Goal: Information Seeking & Learning: Learn about a topic

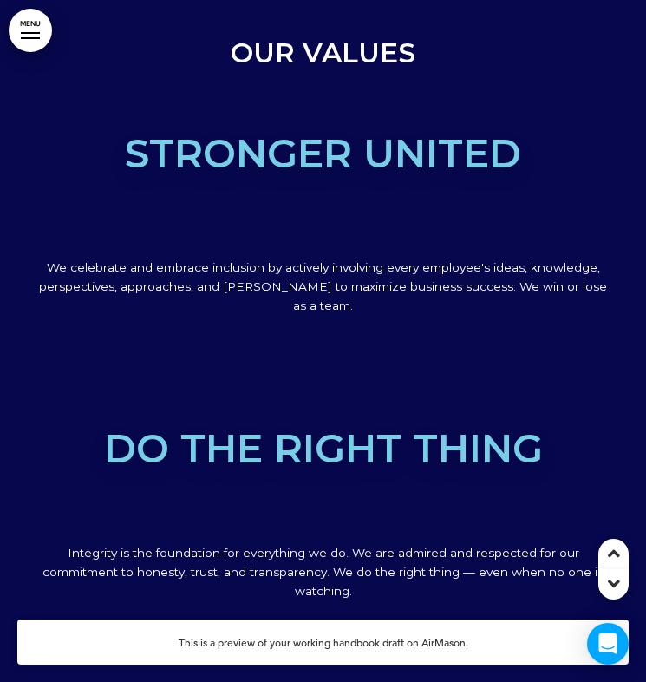
scroll to position [2824, 0]
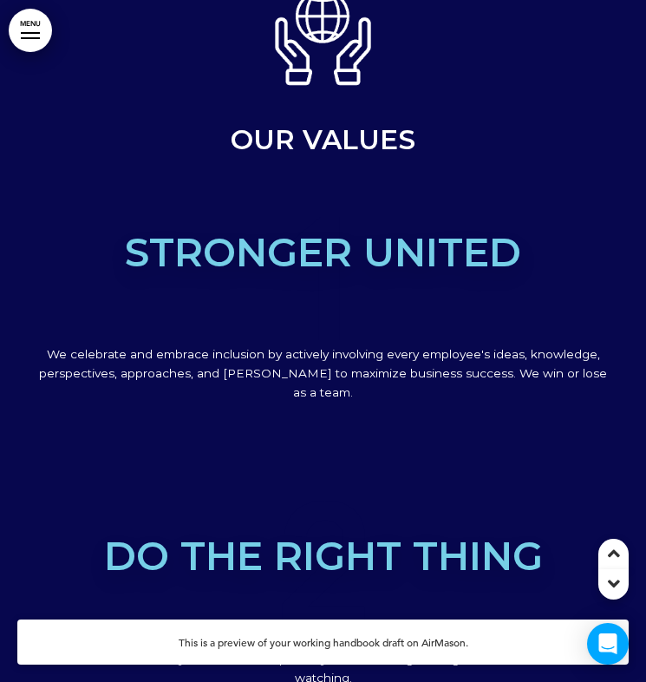
click at [257, 236] on span "Stronger united" at bounding box center [323, 252] width 396 height 48
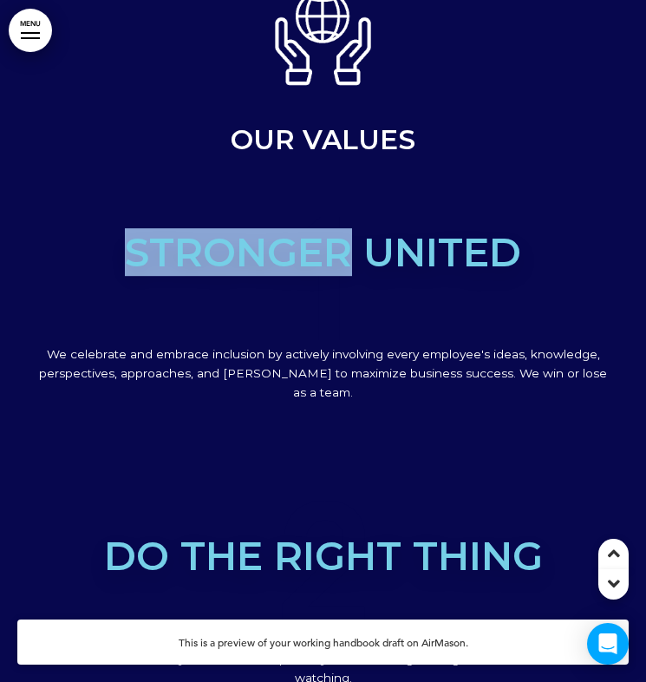
click at [257, 236] on span "Stronger united" at bounding box center [323, 252] width 396 height 48
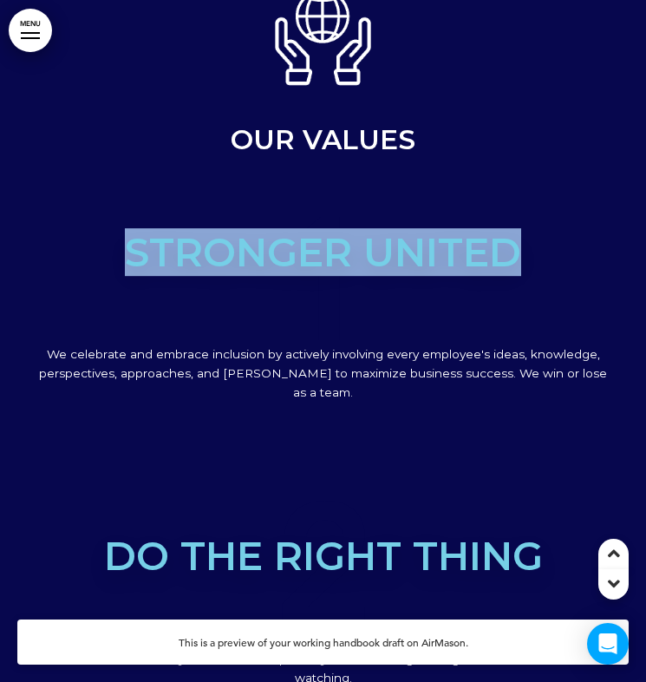
click at [257, 236] on span "Stronger united" at bounding box center [323, 252] width 396 height 48
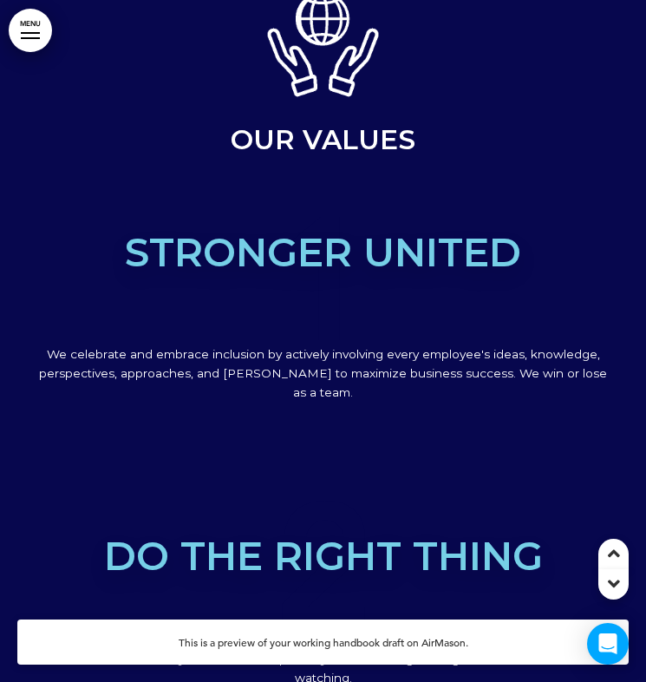
click at [289, 356] on p "We celebrate and embrace inclusion by actively involving every employee's ideas…" at bounding box center [323, 373] width 577 height 57
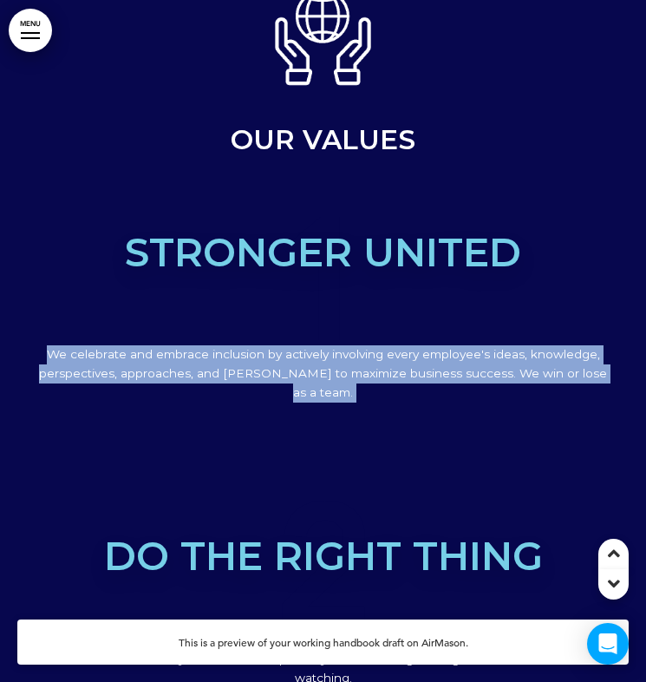
click at [289, 356] on p "We celebrate and embrace inclusion by actively involving every employee's ideas…" at bounding box center [323, 373] width 577 height 57
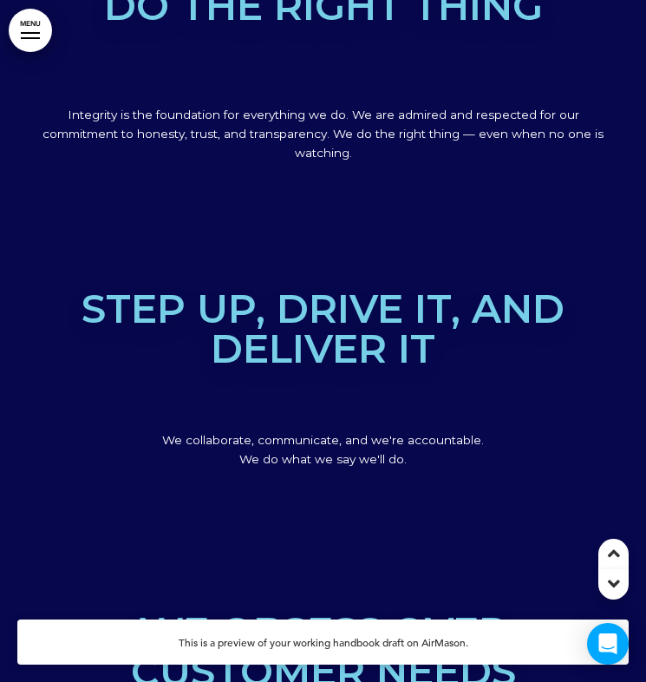
scroll to position [3347, 0]
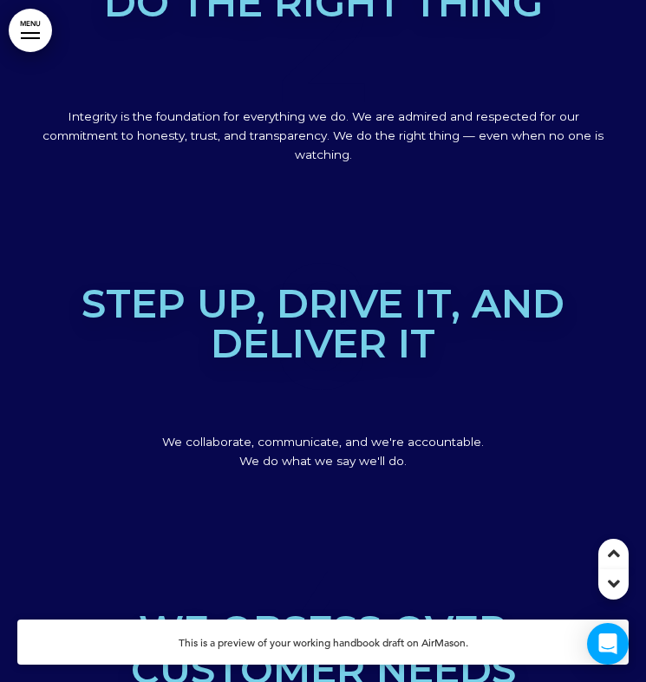
click at [305, 433] on p "We collaborate, communicate, and we're accountable. We do what we say we'll do." at bounding box center [323, 452] width 577 height 38
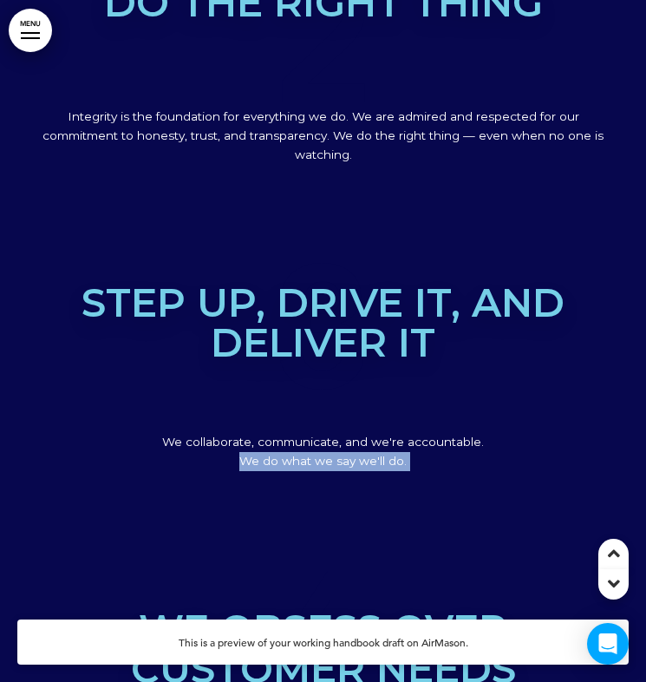
click at [305, 433] on p "We collaborate, communicate, and we're accountable. We do what we say we'll do." at bounding box center [323, 452] width 577 height 38
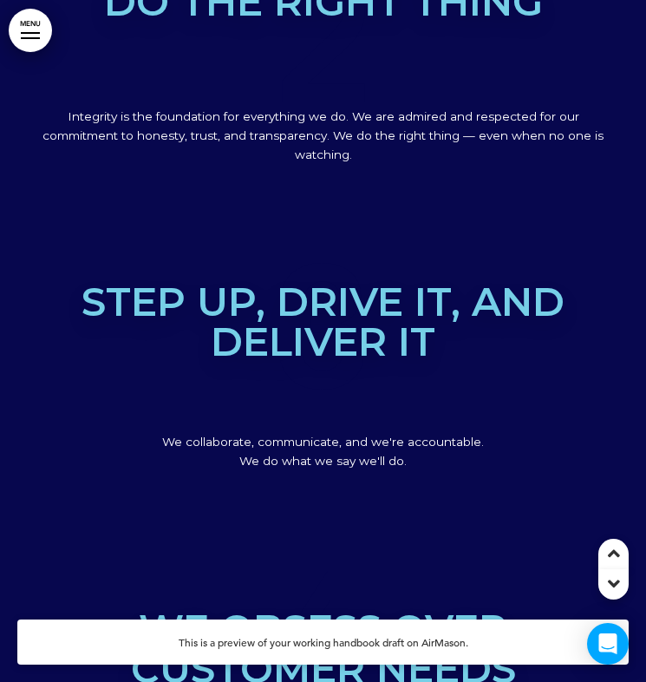
click at [323, 434] on span "We collaborate, communicate, and we're accountable. We do what we say we'll do." at bounding box center [323, 450] width 322 height 33
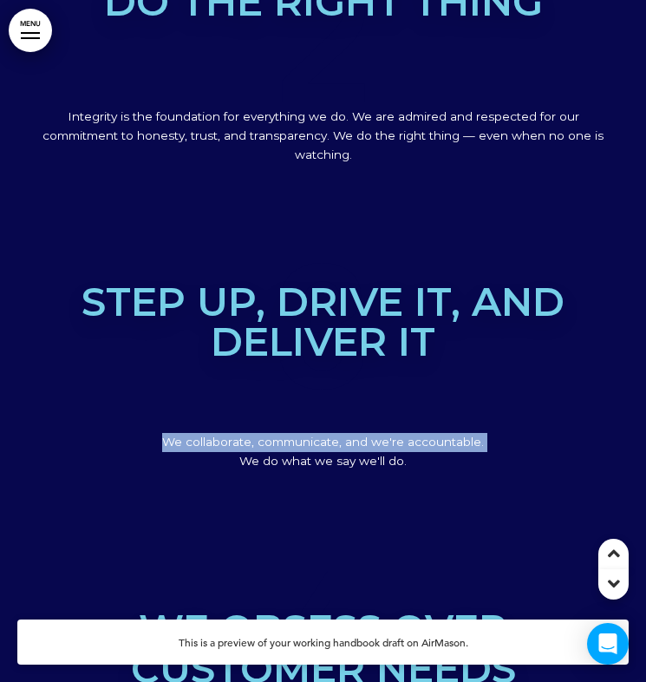
click at [323, 434] on span "We collaborate, communicate, and we're accountable. We do what we say we'll do." at bounding box center [323, 450] width 322 height 33
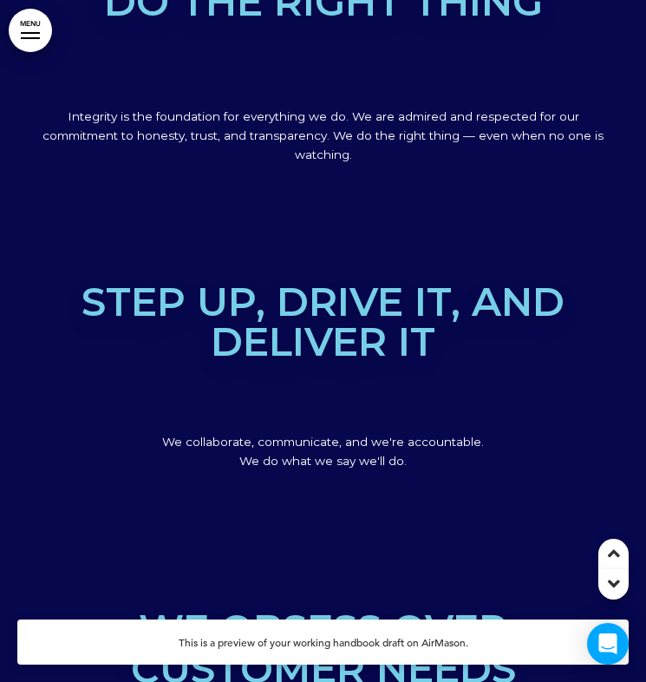
click at [330, 434] on span "We collaborate, communicate, and we're accountable. We do what we say we'll do." at bounding box center [323, 450] width 322 height 33
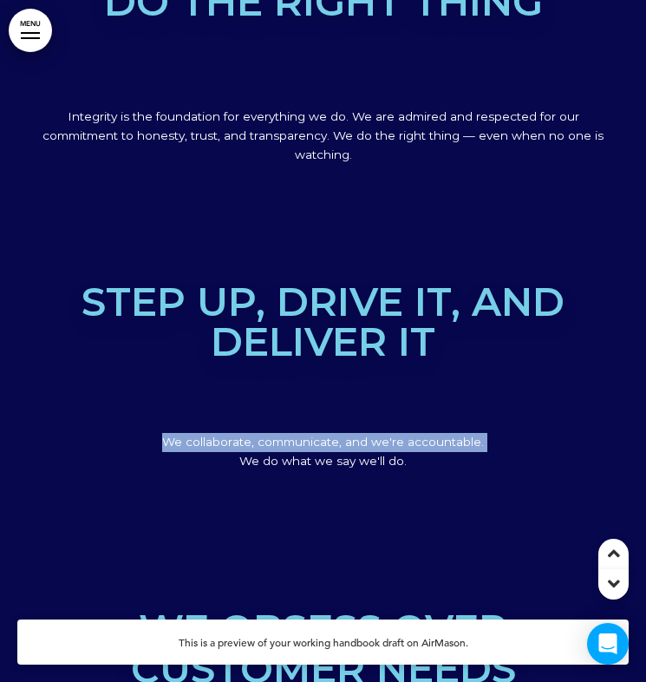
click at [330, 434] on span "We collaborate, communicate, and we're accountable. We do what we say we'll do." at bounding box center [323, 450] width 322 height 33
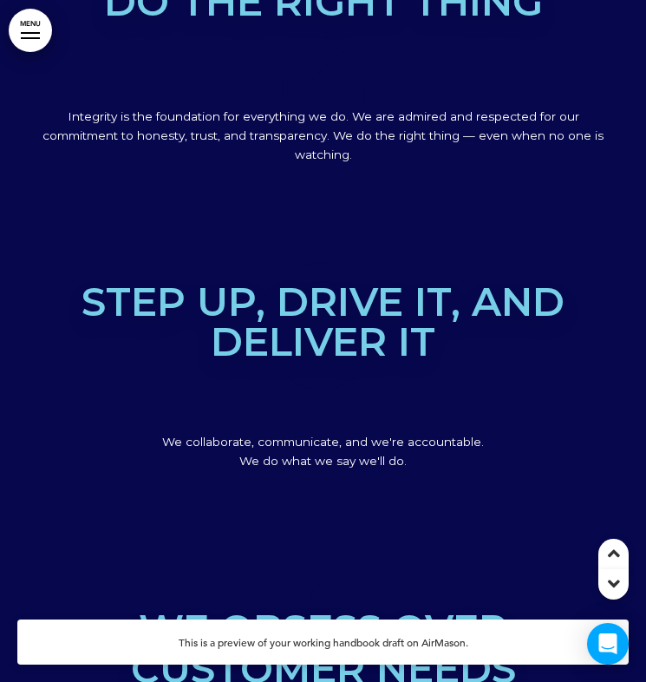
click at [403, 433] on p "We collaborate, communicate, and we're accountable. We do what we say we'll do." at bounding box center [323, 452] width 577 height 38
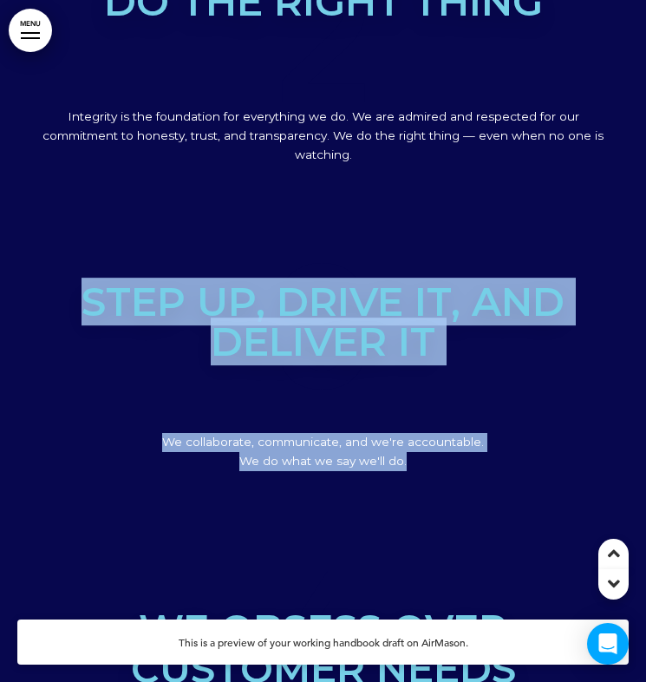
drag, startPoint x: 433, startPoint y: 412, endPoint x: 87, endPoint y: 258, distance: 378.9
click at [87, 258] on div "3 Step up, drive it, and deliver it We collaborate, communicate, and we're acco…" at bounding box center [323, 377] width 577 height 306
copy div "Step up, drive it, and deliver it We collaborate, communicate, and we're accoun…"
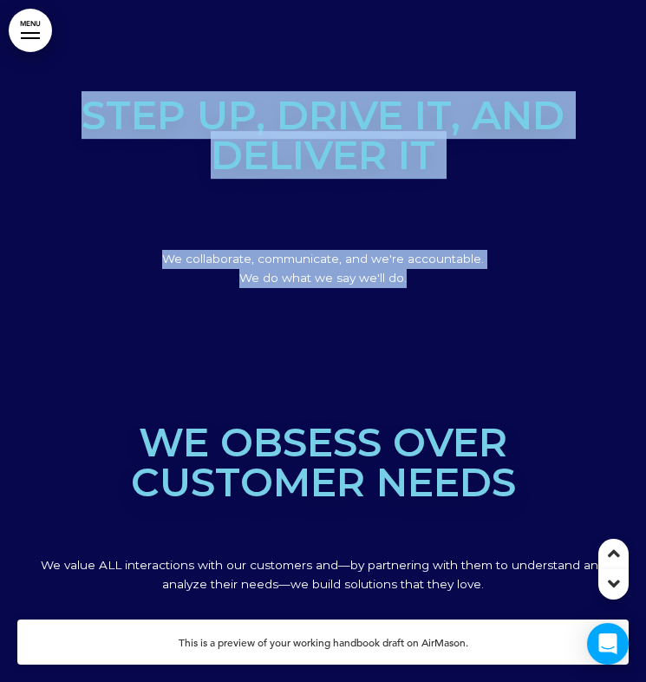
scroll to position [3588, 0]
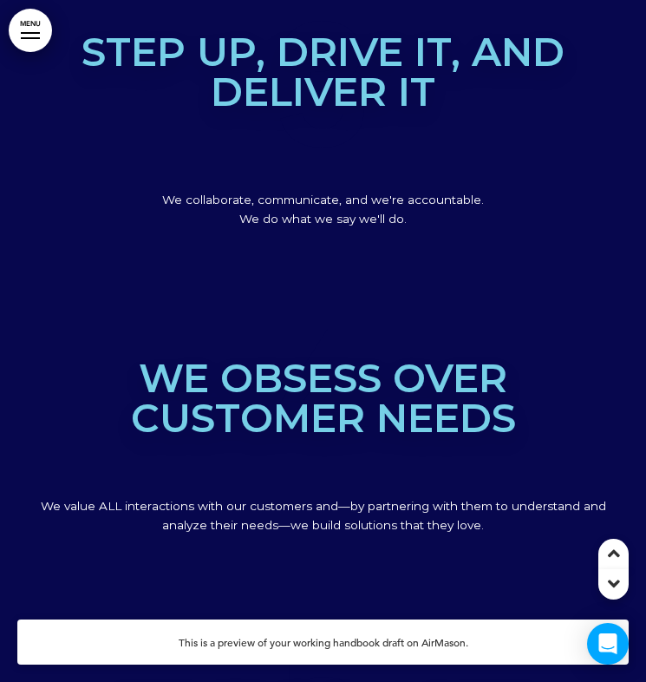
click at [379, 362] on span "We obsess over customer needs" at bounding box center [323, 398] width 385 height 88
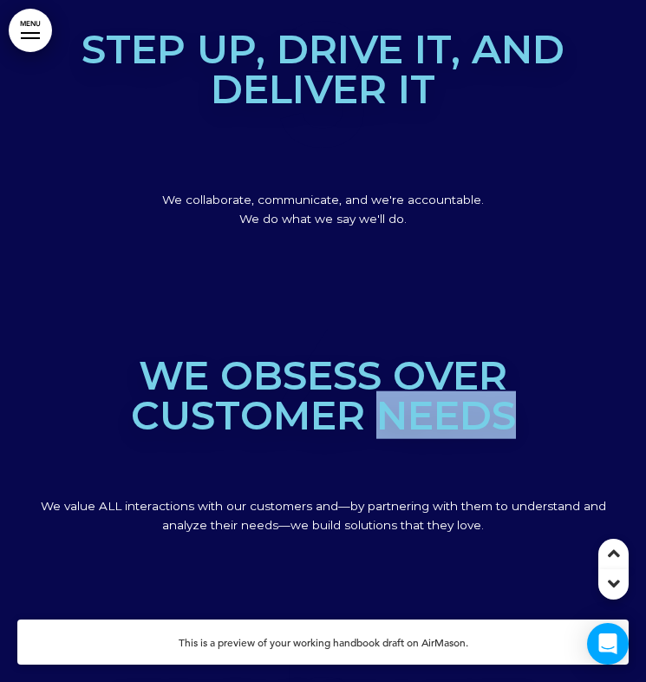
click at [379, 362] on span "We obsess over customer needs" at bounding box center [323, 395] width 385 height 88
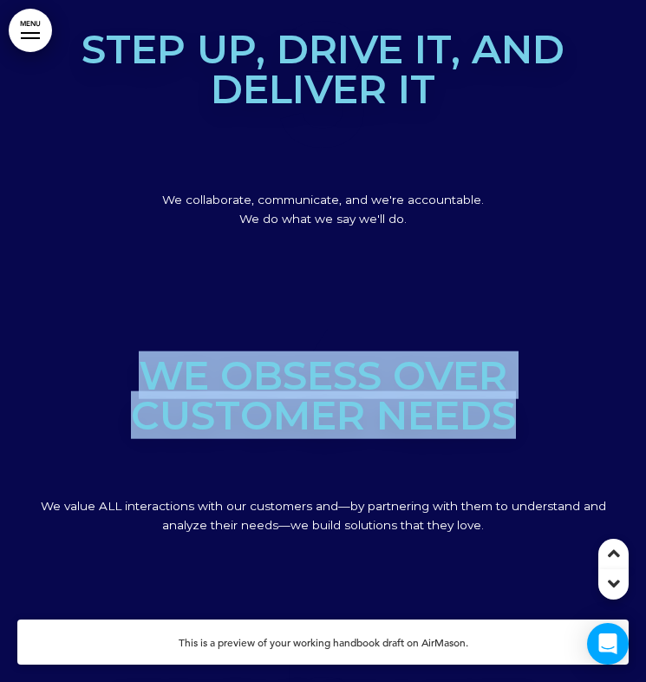
click at [379, 362] on span "We obsess over customer needs" at bounding box center [323, 395] width 385 height 88
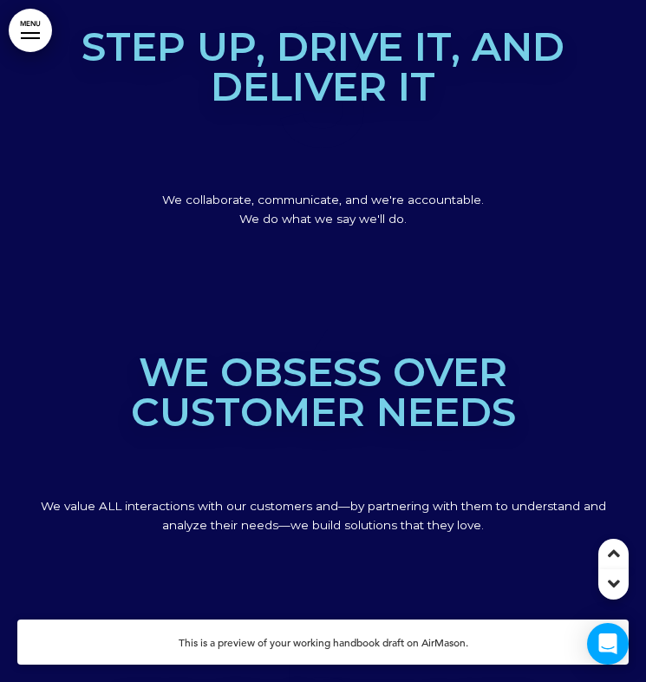
click at [298, 403] on span "4" at bounding box center [323, 391] width 577 height 173
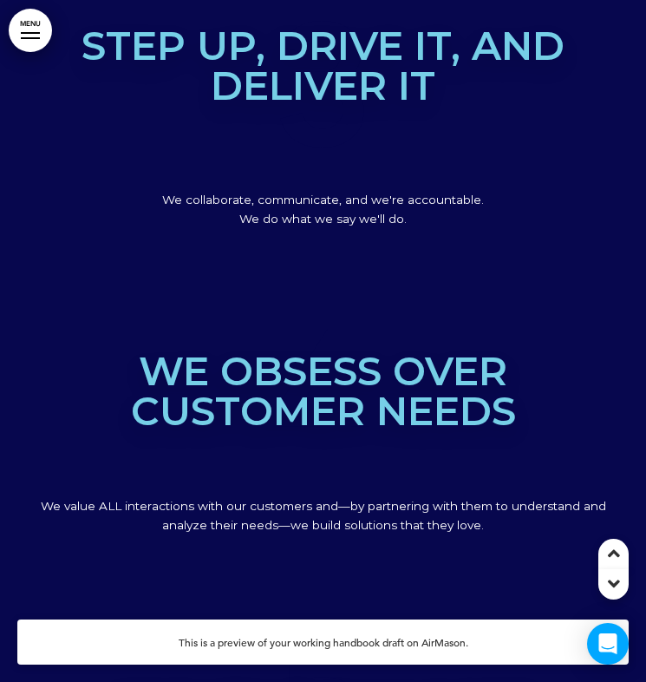
click at [294, 499] on span "We value ALL interactions with our customers and—by partnering with them to und…" at bounding box center [323, 515] width 565 height 33
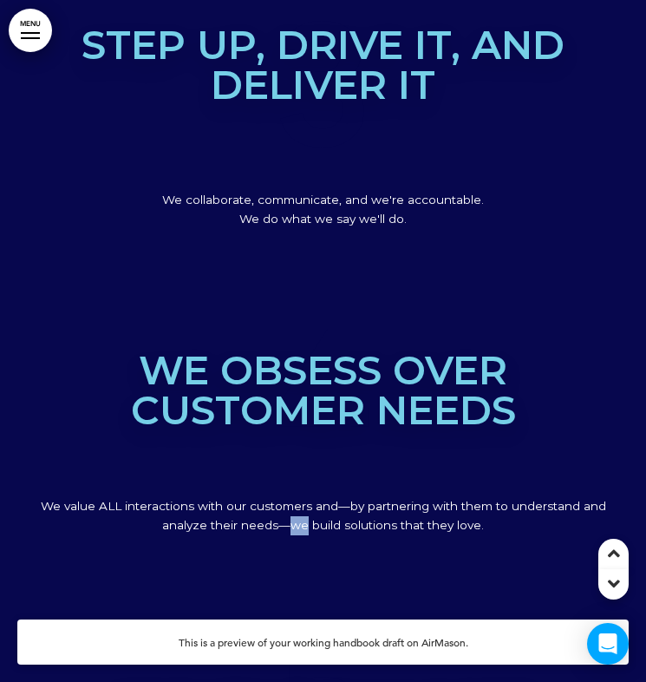
click at [294, 499] on span "We value ALL interactions with our customers and—by partnering with them to und…" at bounding box center [323, 515] width 565 height 33
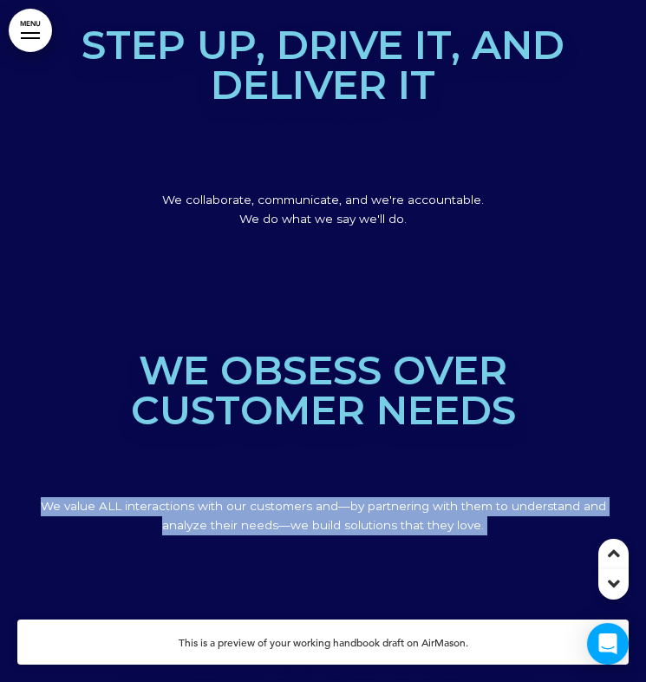
click at [294, 499] on span "We value ALL interactions with our customers and—by partnering with them to und…" at bounding box center [323, 515] width 565 height 33
click at [380, 494] on div "4 We obsess over customer needs We value ALL interactions with our customers an…" at bounding box center [323, 441] width 577 height 306
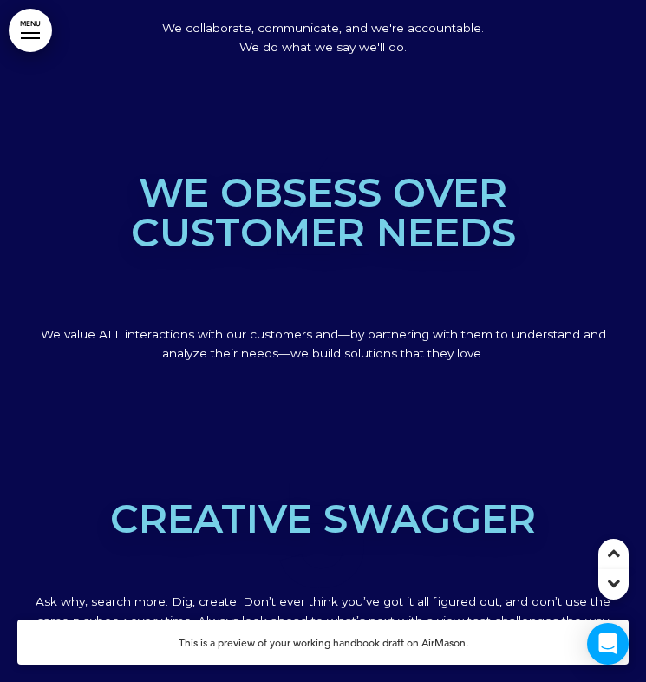
click at [380, 494] on span "5" at bounding box center [323, 526] width 577 height 173
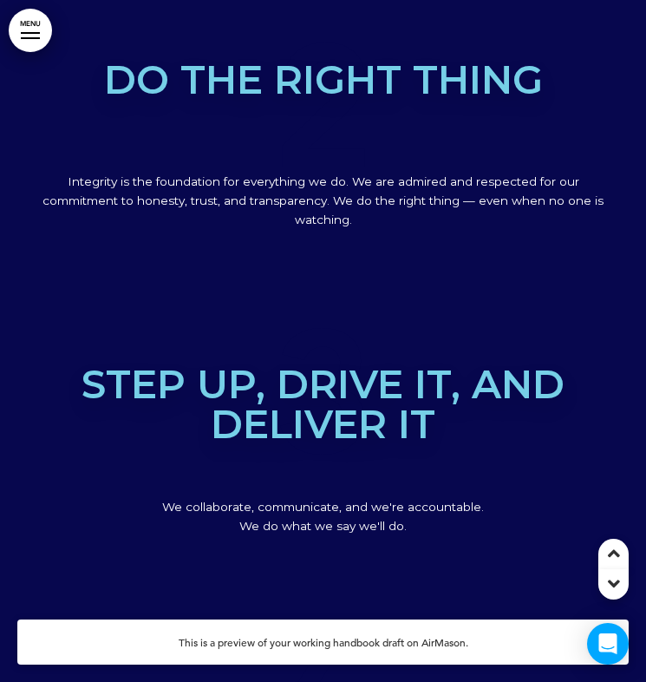
scroll to position [3276, 0]
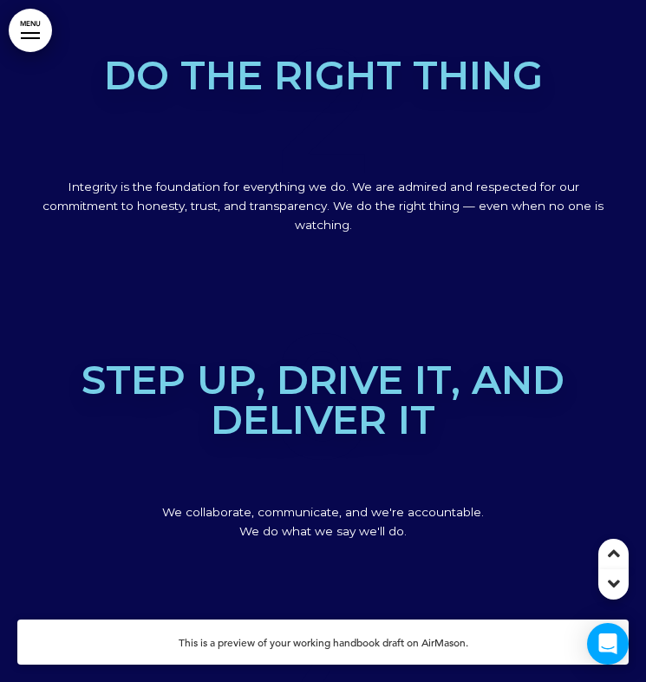
click at [378, 356] on span "Step up, drive it, and deliver it" at bounding box center [323, 400] width 483 height 88
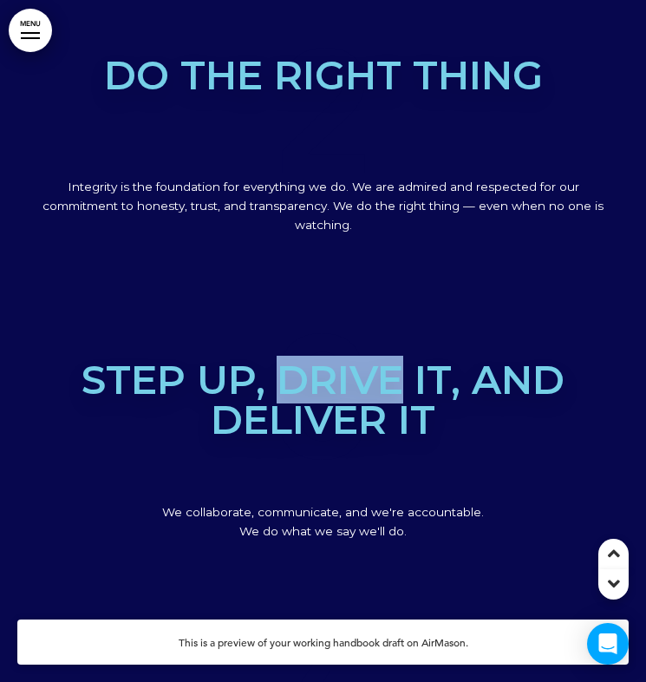
click at [378, 356] on span "Step up, drive it, and deliver it" at bounding box center [323, 400] width 483 height 88
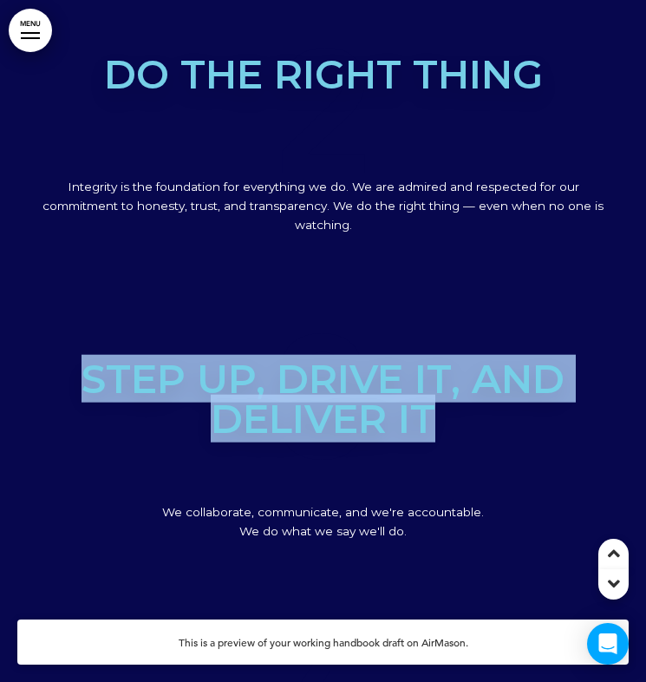
click at [378, 355] on span "Step up, drive it, and deliver it" at bounding box center [323, 399] width 483 height 88
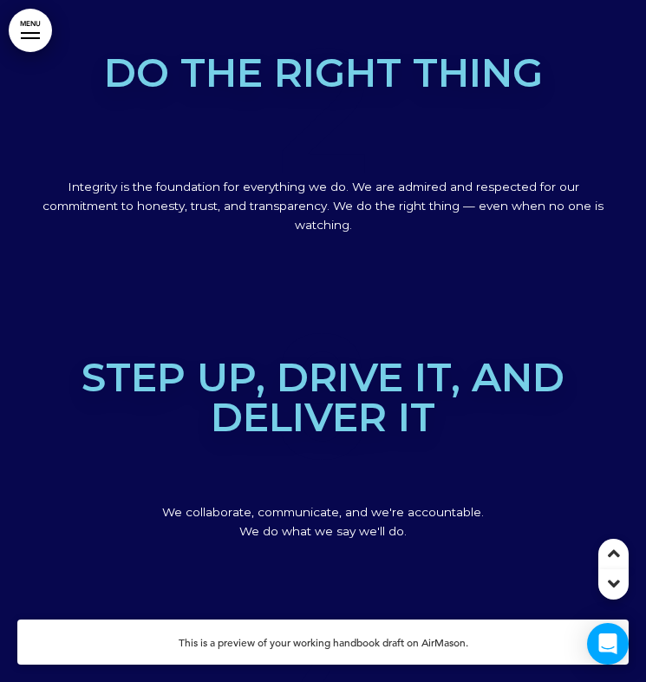
click at [363, 368] on span "Step up, drive it, and deliver it" at bounding box center [323, 398] width 483 height 88
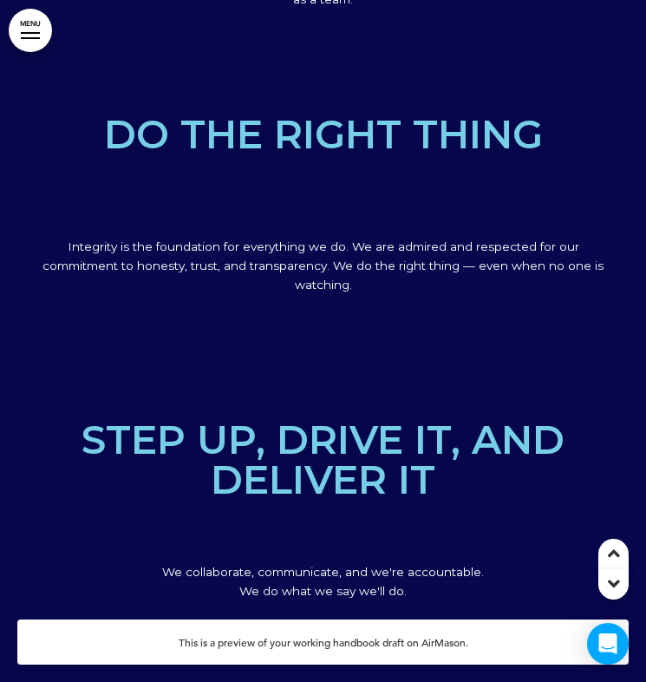
click at [375, 239] on span "Integrity is the foundation for everything we do. We are admired and respected …" at bounding box center [322, 265] width 561 height 52
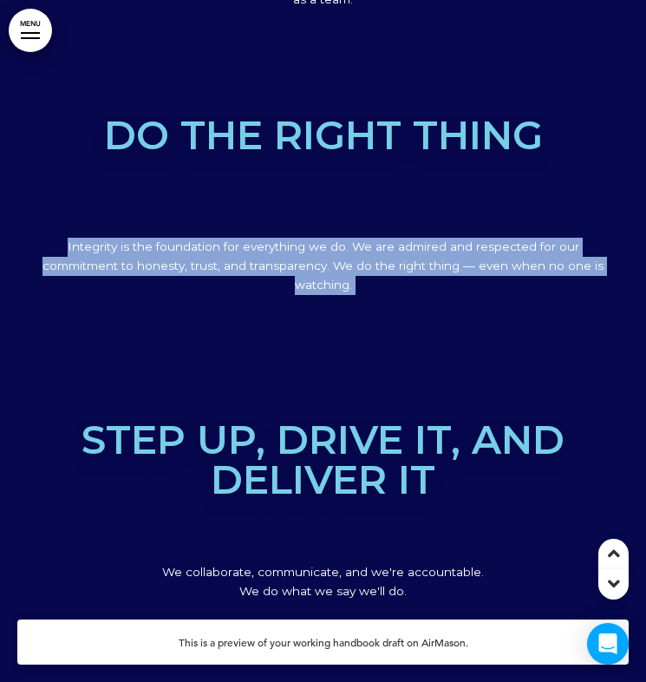
click at [375, 239] on span "Integrity is the foundation for everything we do. We are admired and respected …" at bounding box center [322, 265] width 561 height 52
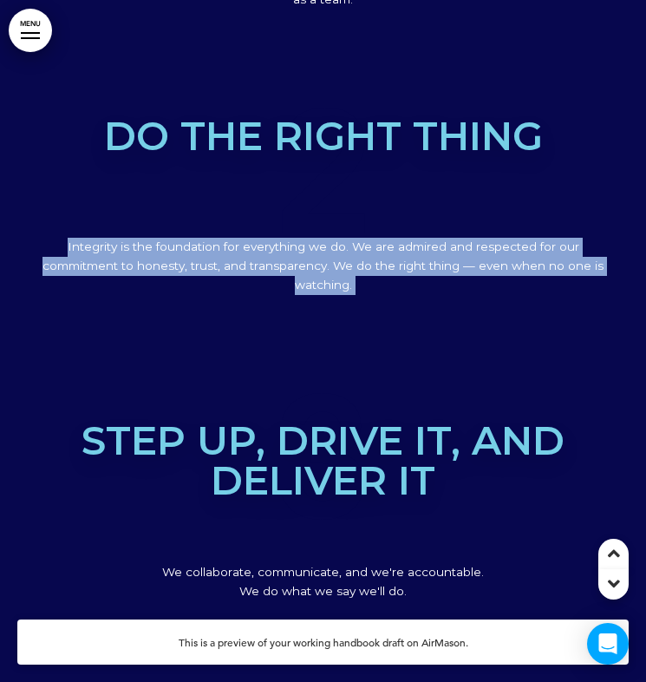
click at [361, 249] on div "2 Do the right thing Integrity is the foundation for everything we do. We are a…" at bounding box center [323, 211] width 577 height 285
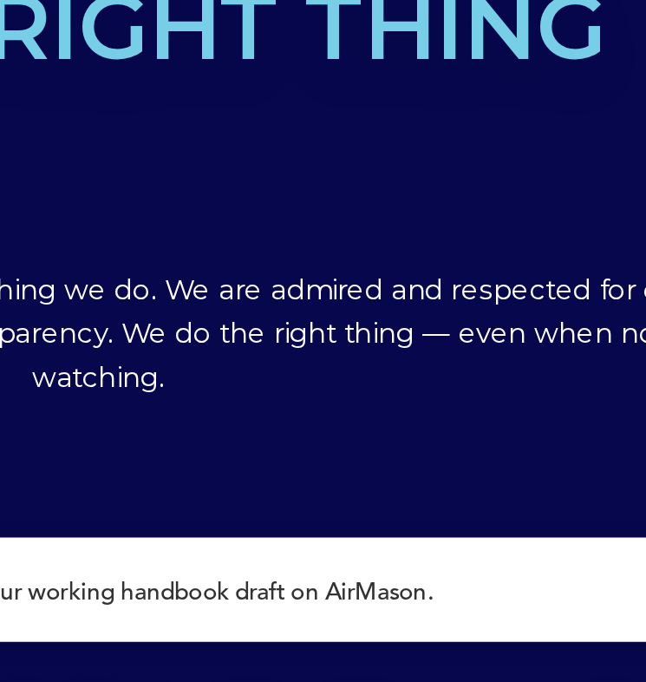
scroll to position [2905, 0]
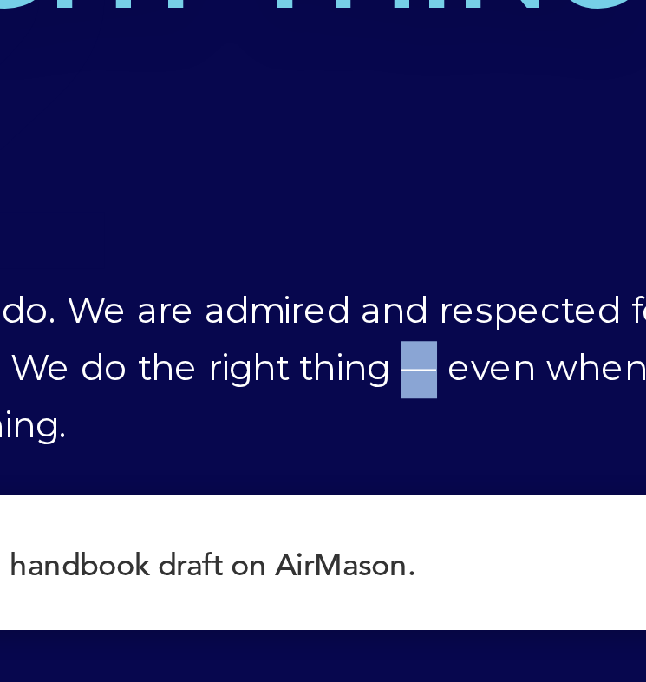
drag, startPoint x: 138, startPoint y: 74, endPoint x: 147, endPoint y: 75, distance: 9.6
click at [147, 551] on span "Integrity is the foundation for everything we do. We are admired and respected …" at bounding box center [322, 577] width 561 height 52
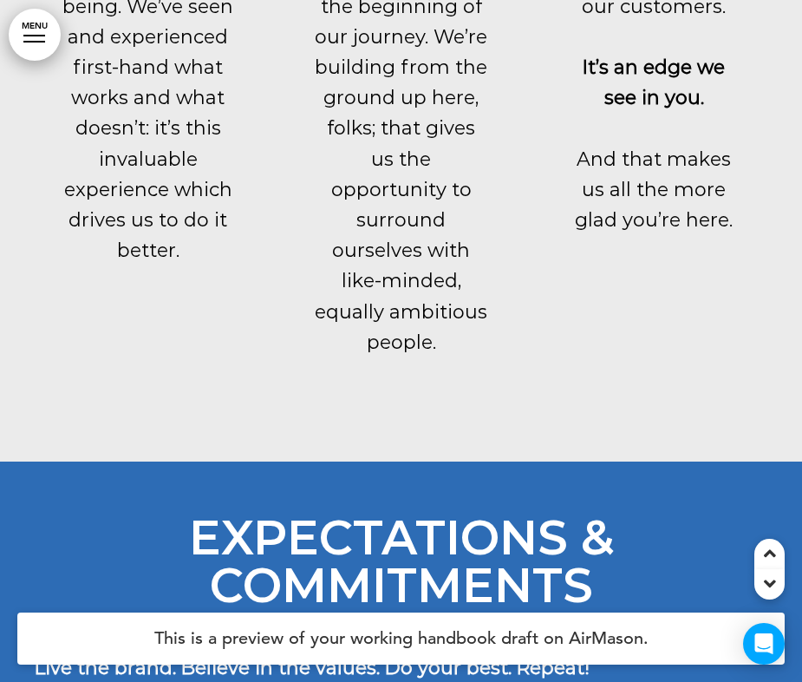
scroll to position [15521, 0]
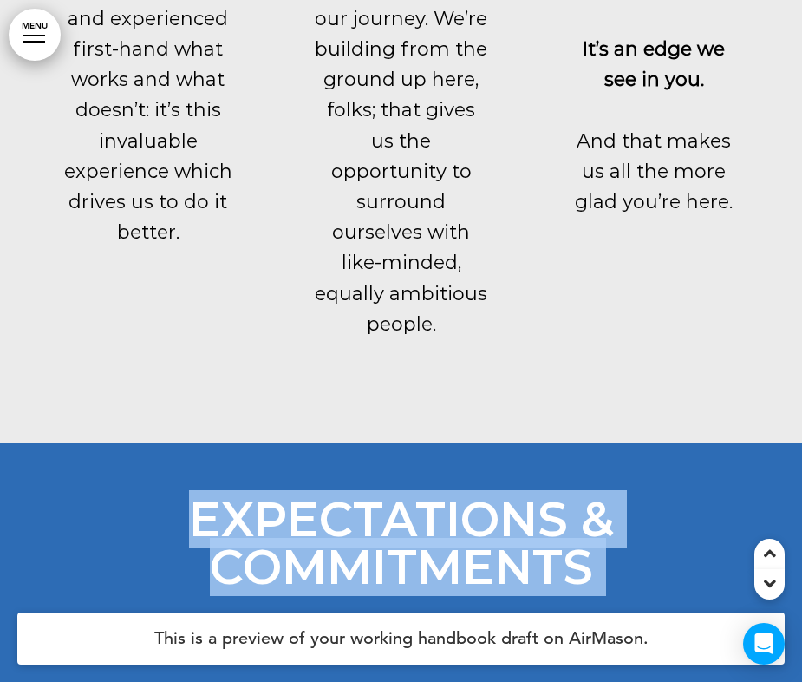
drag, startPoint x: 196, startPoint y: 58, endPoint x: 232, endPoint y: 551, distance: 493.9
copy div "Expectations & Commitments Live the brand. Believe in the values. Do your best.…"
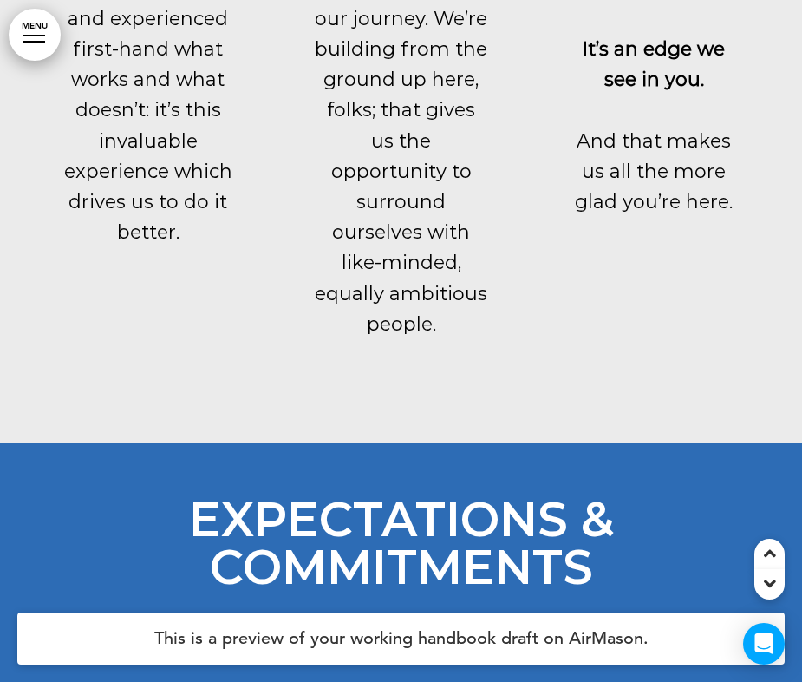
click at [489, 634] on p "Live the brand. Believe in the values. Do your best. Repeat!" at bounding box center [401, 649] width 733 height 30
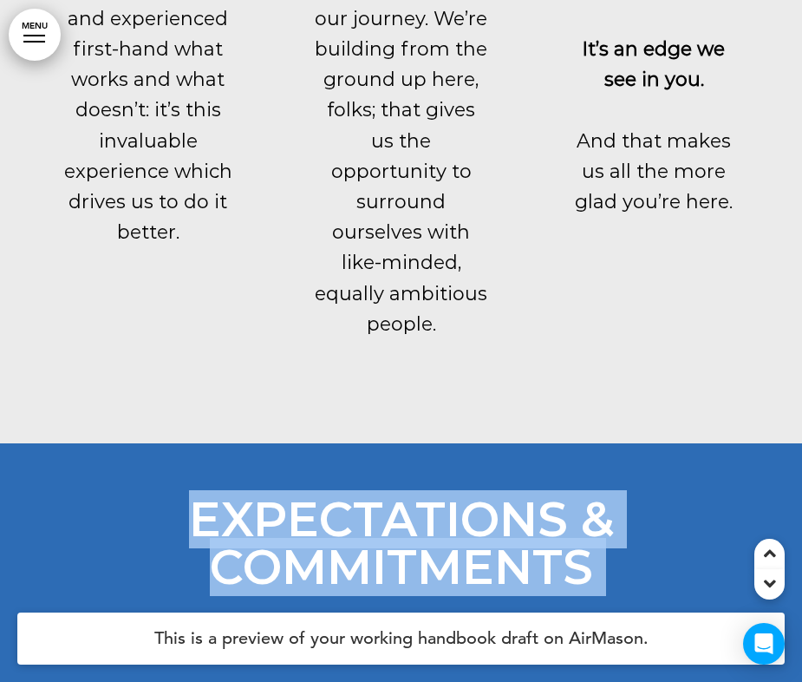
drag, startPoint x: 656, startPoint y: 304, endPoint x: 180, endPoint y: 181, distance: 492.6
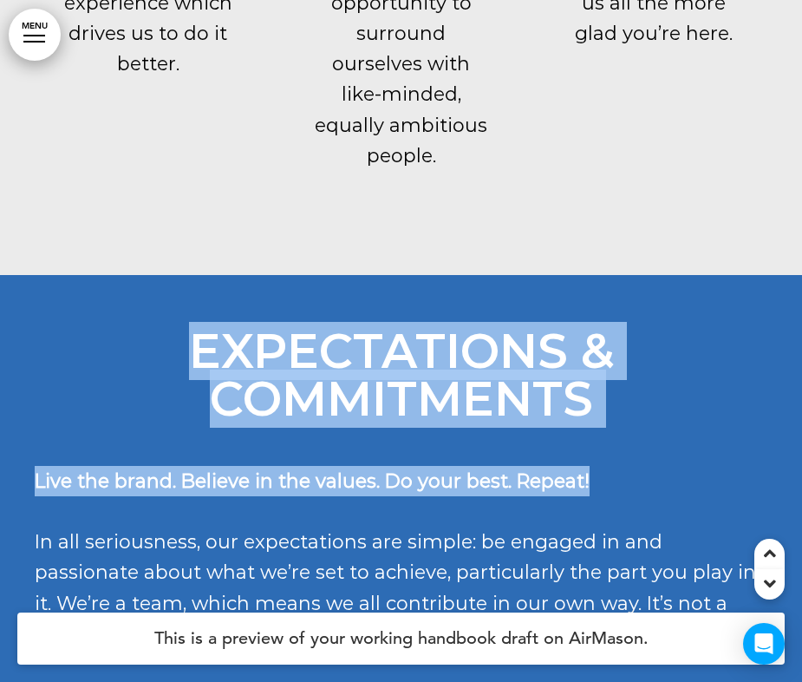
scroll to position [15704, 0]
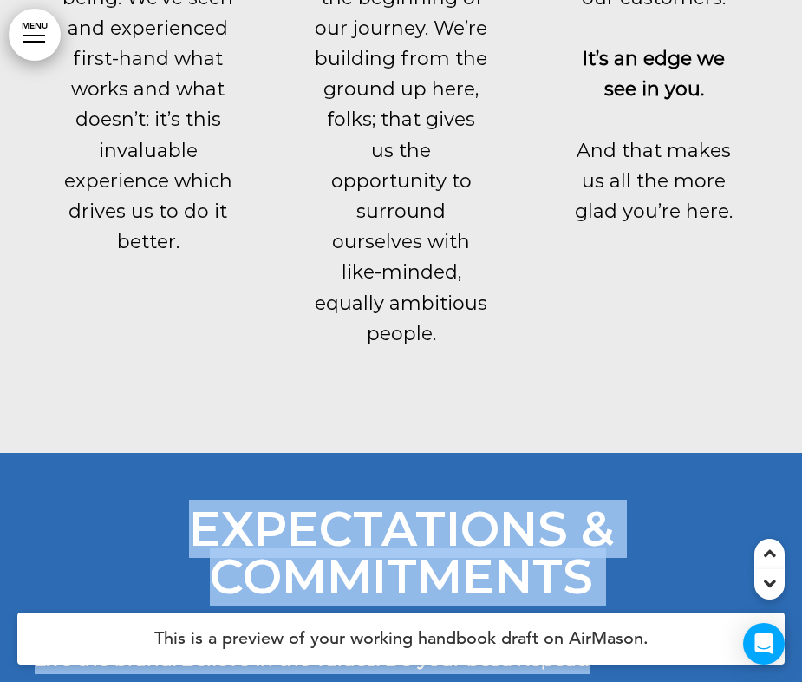
copy div "Expectations & Commitments Live the brand. Believe in the values. Do your best.…"
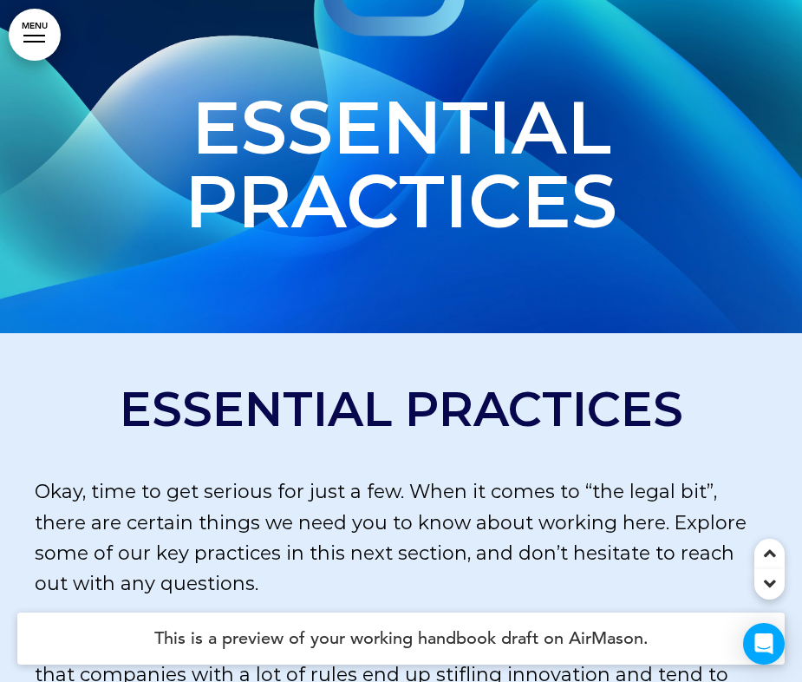
scroll to position [25076, 0]
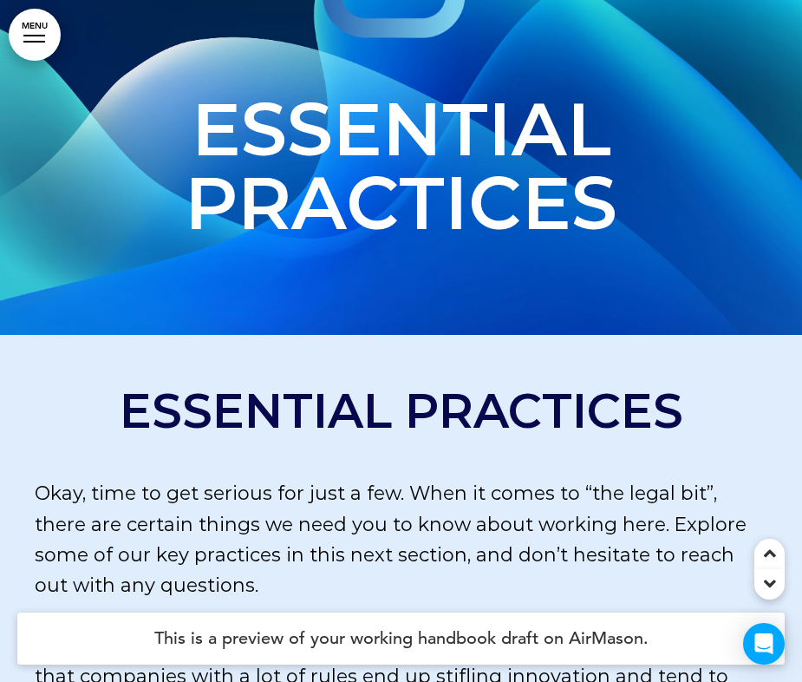
click at [486, 478] on p "Okay, time to get serious for just a few. When it comes to “the legal bit”, the…" at bounding box center [401, 539] width 733 height 122
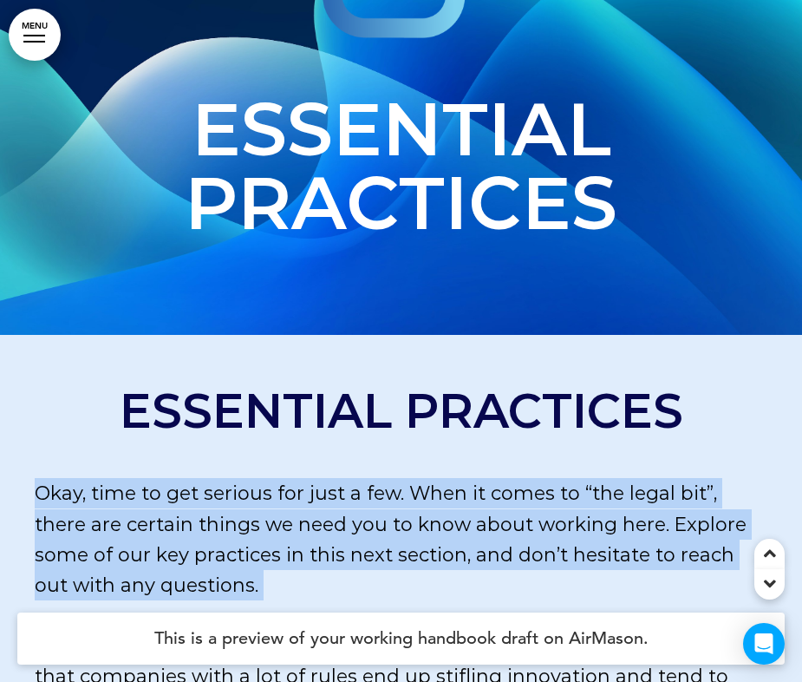
click at [486, 478] on p "Okay, time to get serious for just a few. When it comes to “the legal bit”, the…" at bounding box center [401, 539] width 733 height 122
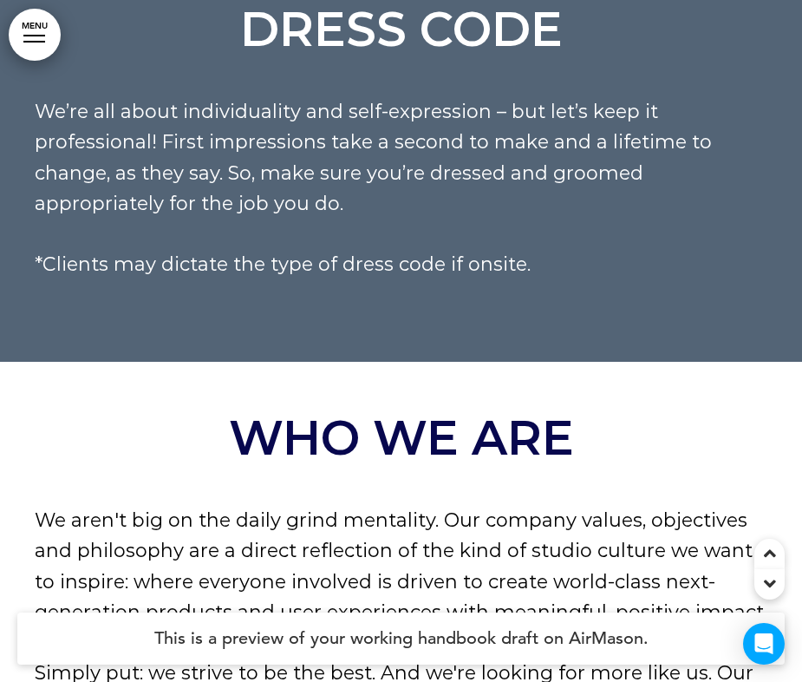
scroll to position [31180, 0]
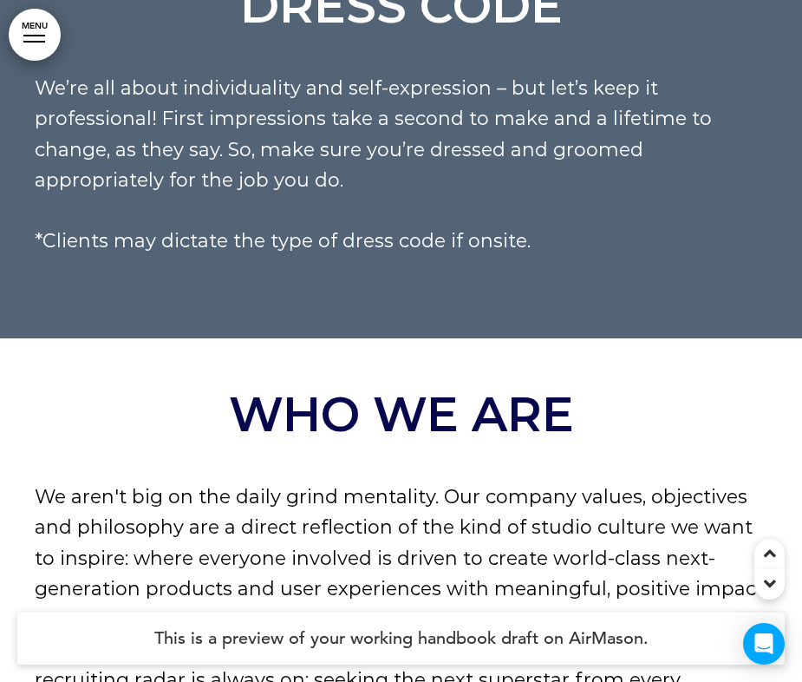
click at [475, 481] on p "We aren't big on the daily grind mentality. Our company values, objectives and …" at bounding box center [401, 542] width 733 height 122
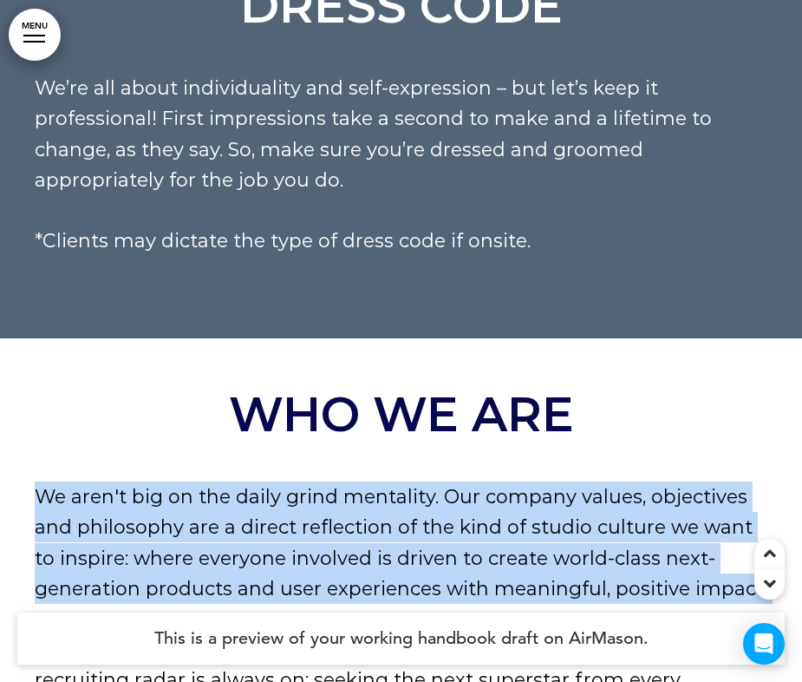
click at [475, 481] on p "We aren't big on the daily grind mentality. Our company values, objectives and …" at bounding box center [401, 542] width 733 height 122
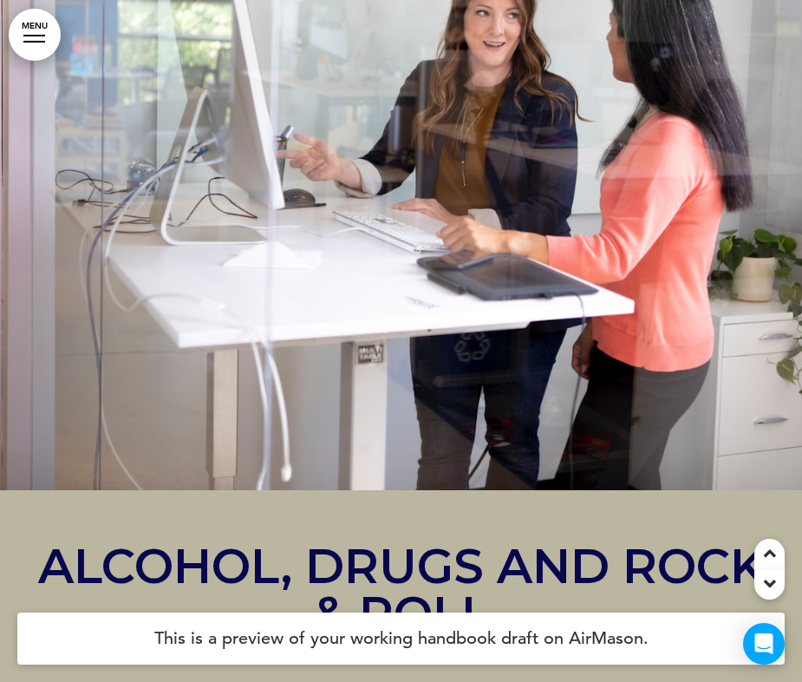
scroll to position [32301, 0]
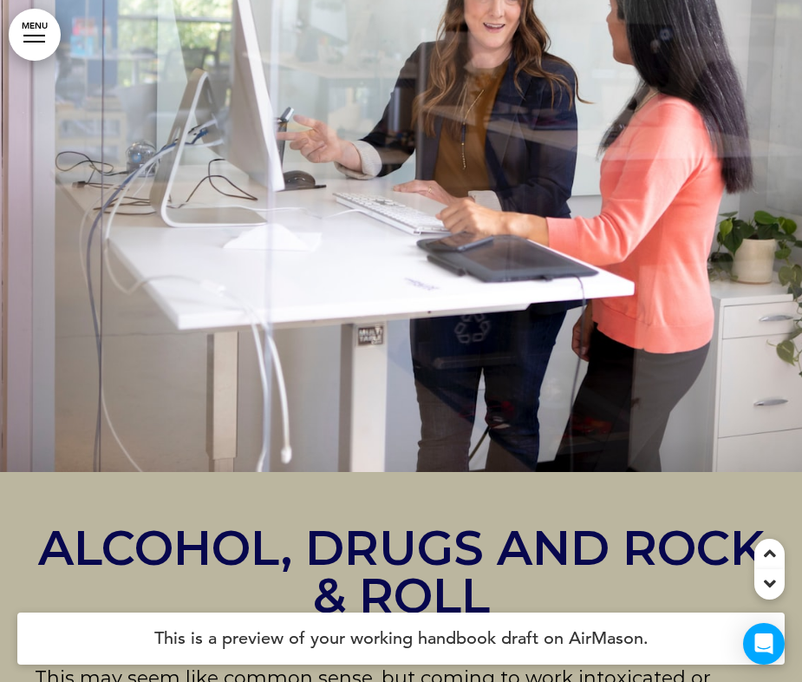
click at [480, 524] on h1 "Alcohol, Drugs and Rock & Roll" at bounding box center [401, 571] width 733 height 95
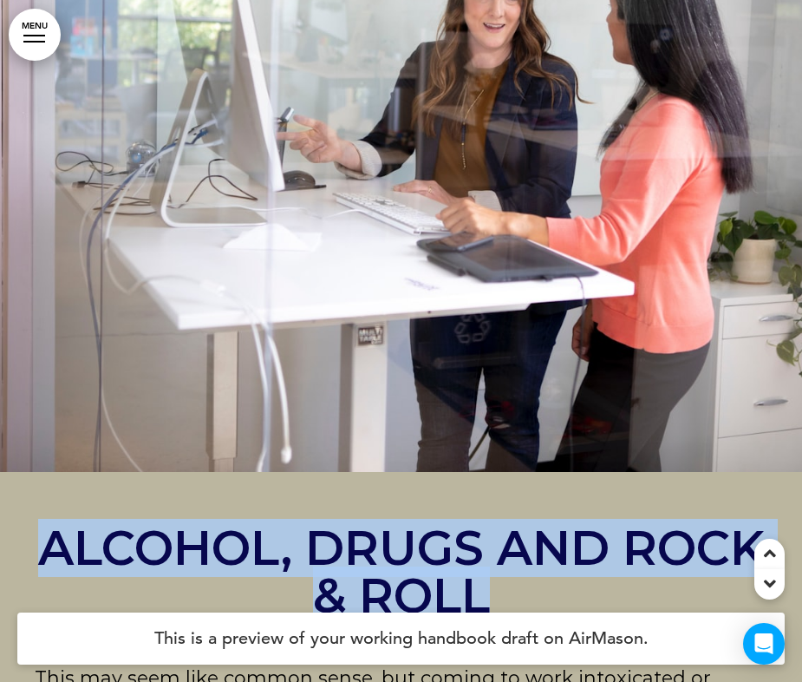
click at [480, 524] on h1 "Alcohol, Drugs and Rock & Roll" at bounding box center [401, 571] width 733 height 95
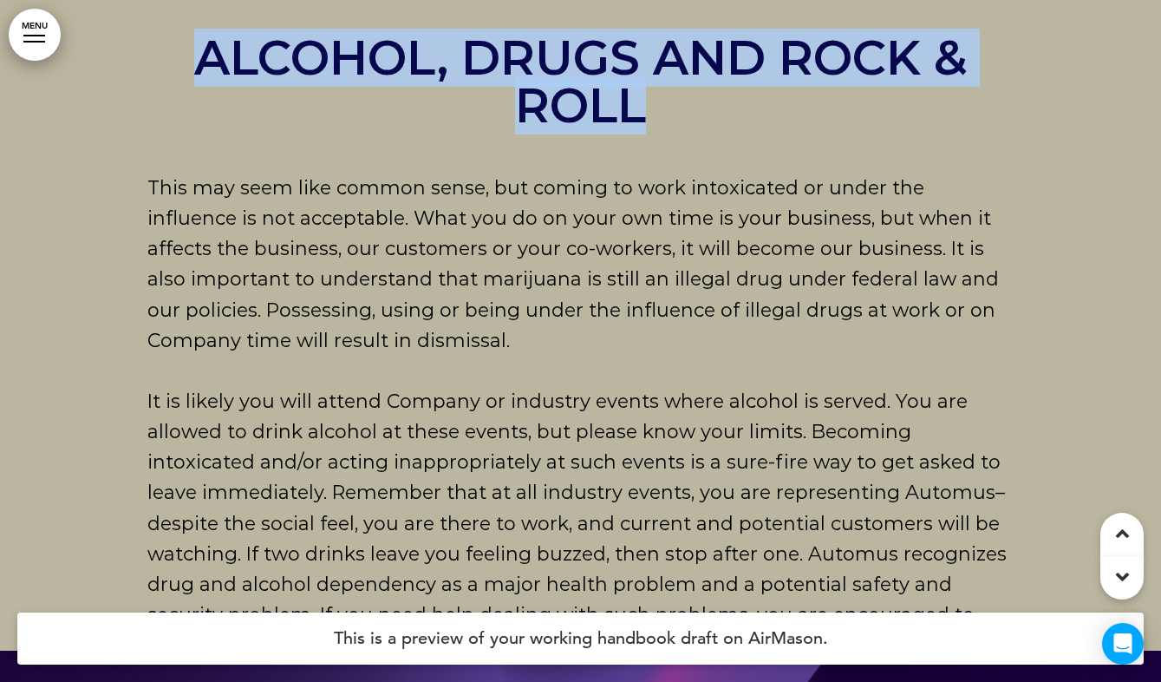
scroll to position [30358, 0]
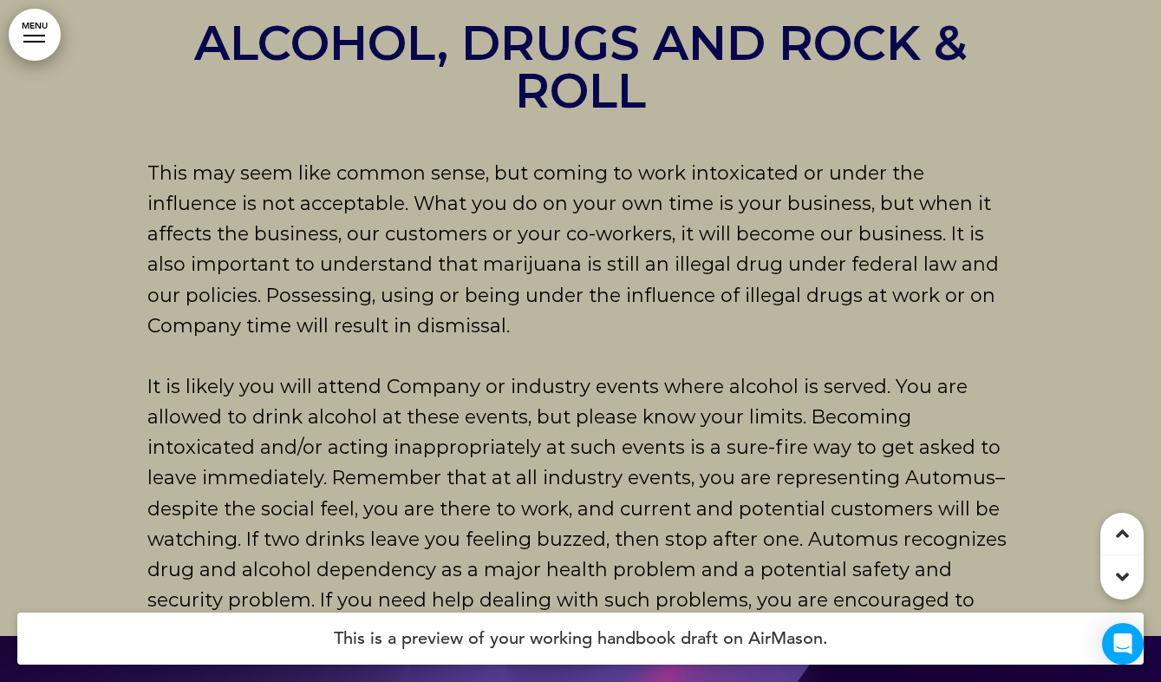
click at [218, 344] on div "Alcohol, Drugs and Rock & Roll This may seem like common sense, but coming to w…" at bounding box center [580, 347] width 867 height 657
click at [218, 336] on span "This may seem like common sense, but coming to work intoxicated or under the in…" at bounding box center [573, 248] width 852 height 176
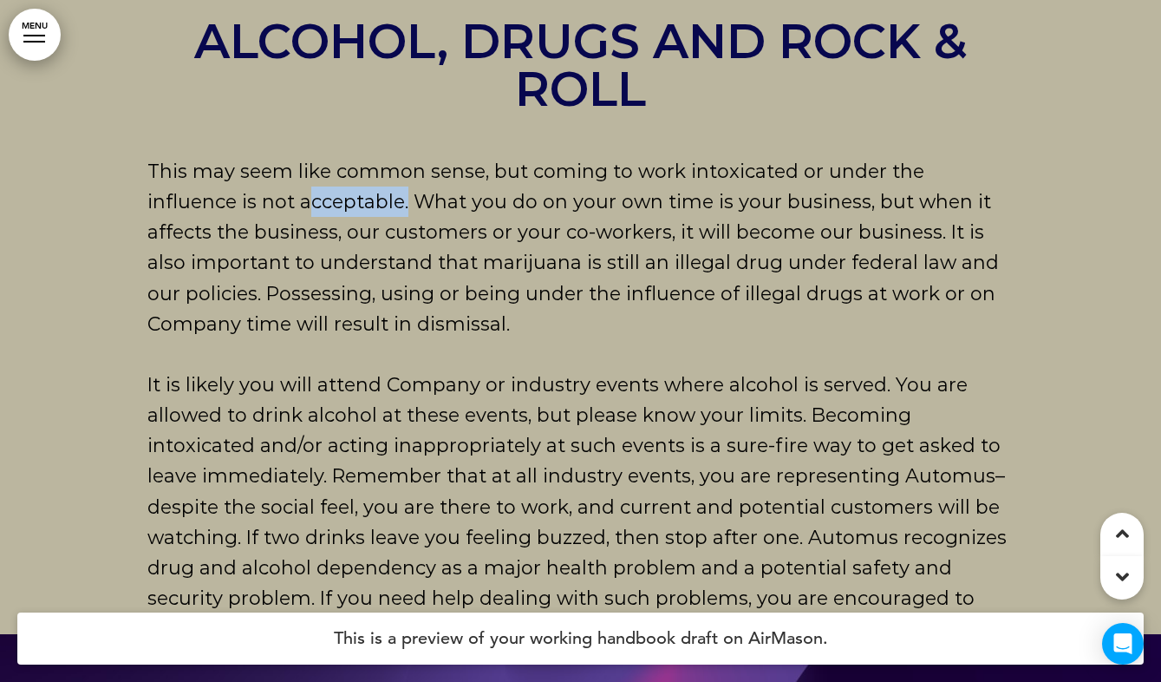
click at [218, 336] on span "This may seem like common sense, but coming to work intoxicated or under the in…" at bounding box center [573, 248] width 852 height 176
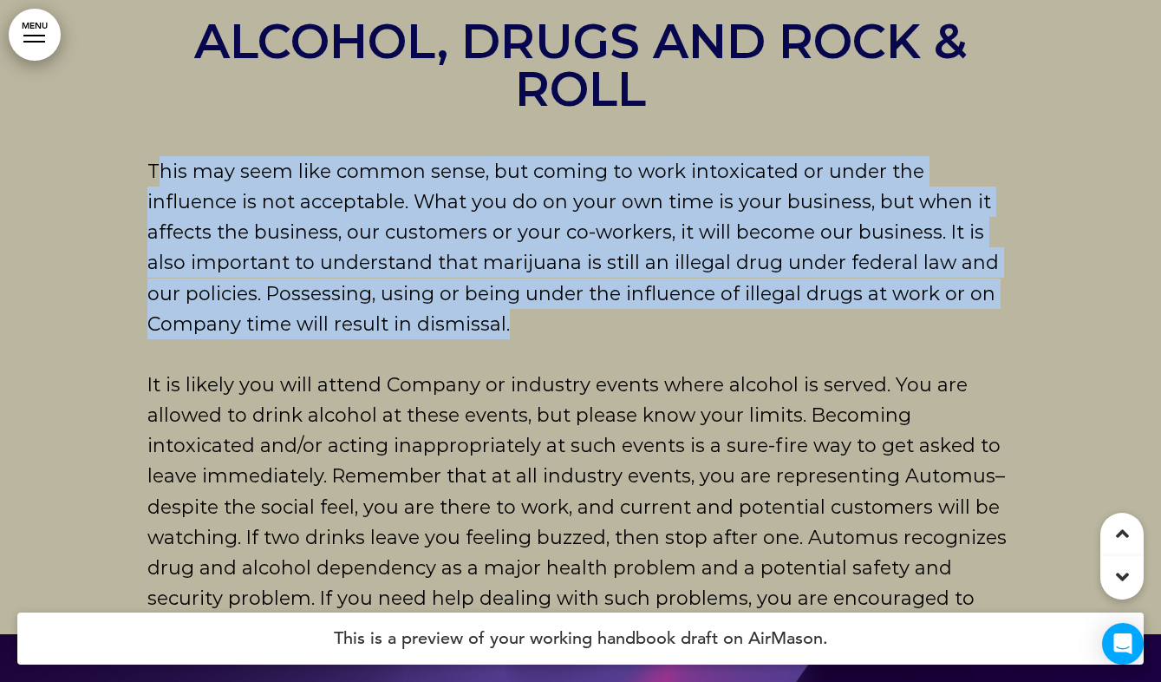
click at [218, 336] on span "This may seem like common sense, but coming to work intoxicated or under the in…" at bounding box center [573, 248] width 852 height 176
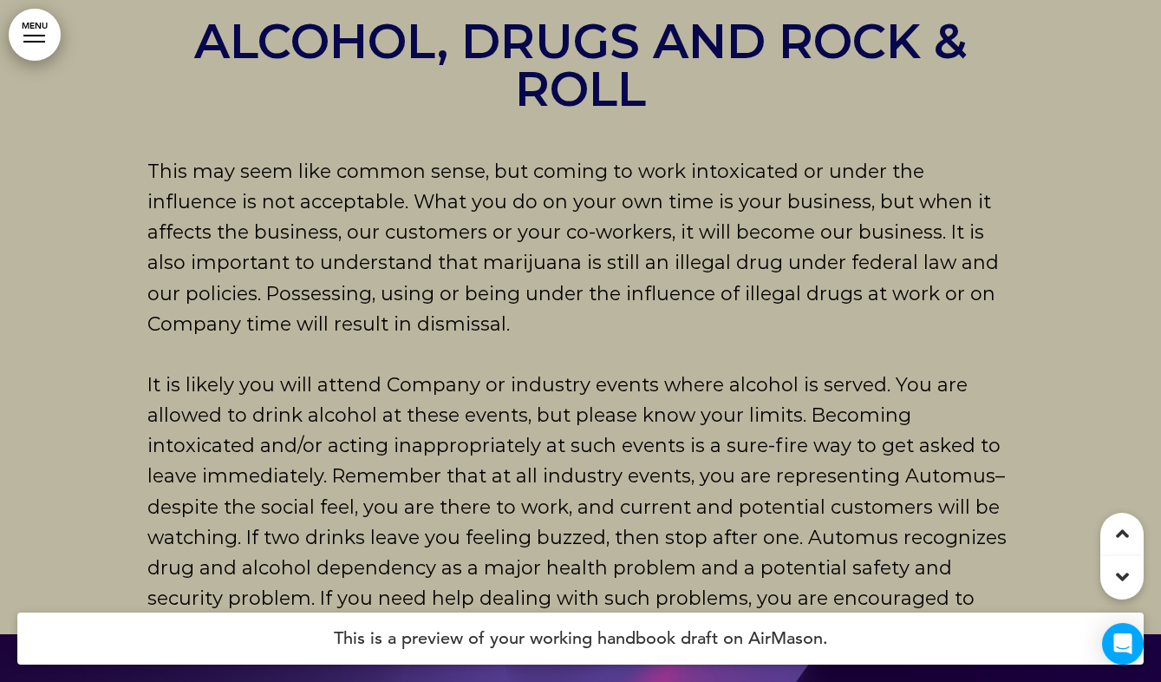
click at [246, 336] on span "This may seem like common sense, but coming to work intoxicated or under the in…" at bounding box center [573, 248] width 852 height 176
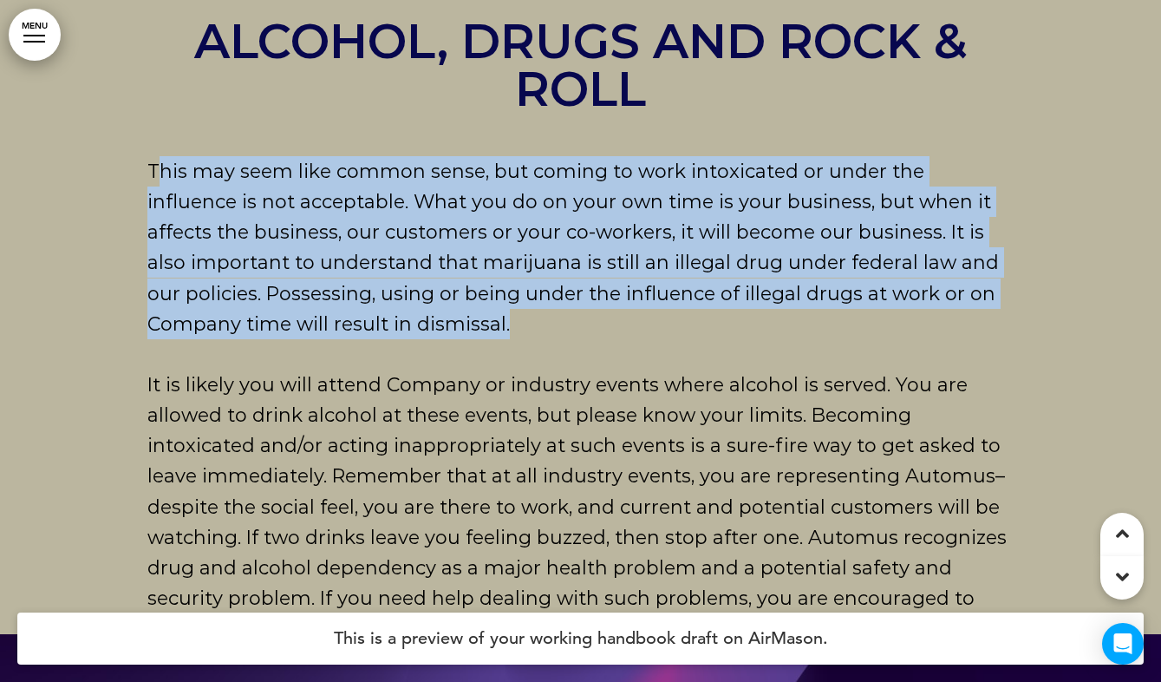
click at [246, 336] on span "This may seem like common sense, but coming to work intoxicated or under the in…" at bounding box center [573, 248] width 852 height 176
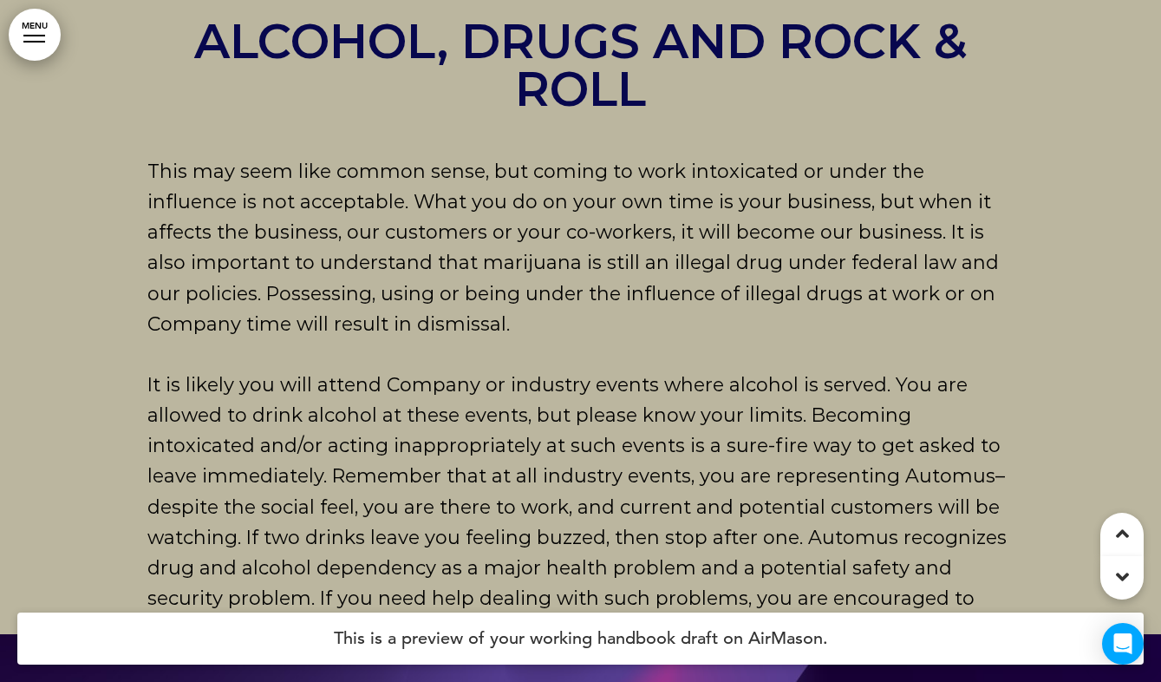
click at [275, 336] on span "This may seem like common sense, but coming to work intoxicated or under the in…" at bounding box center [573, 248] width 852 height 176
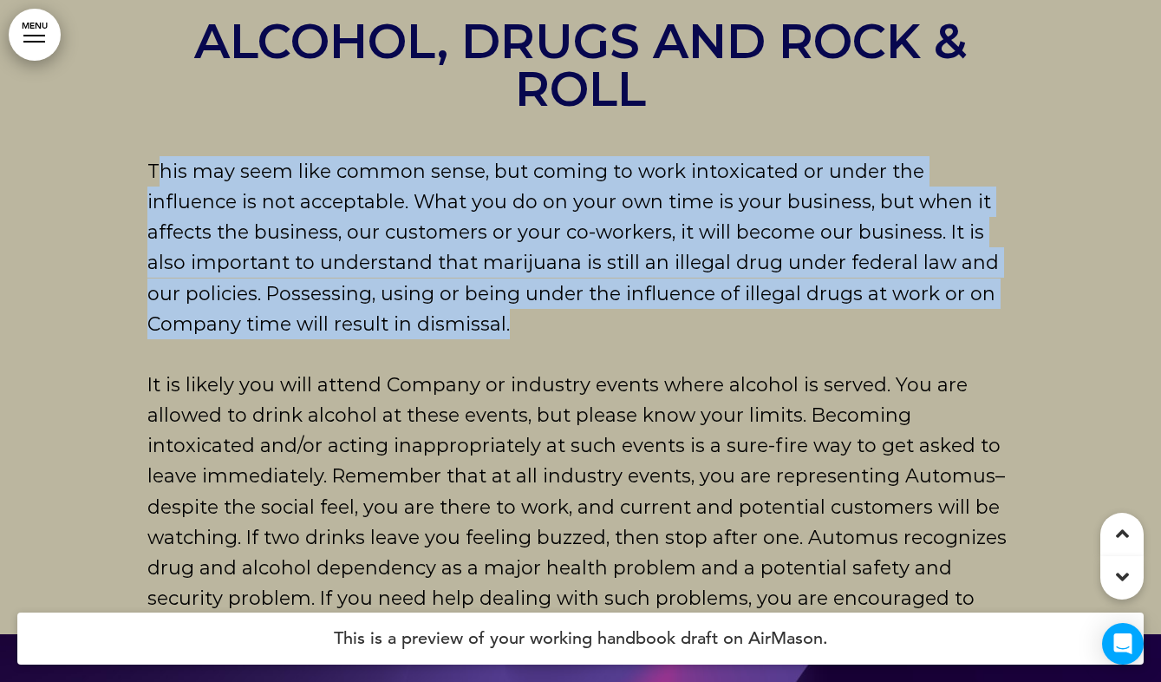
click at [275, 336] on span "This may seem like common sense, but coming to work intoxicated or under the in…" at bounding box center [573, 248] width 852 height 176
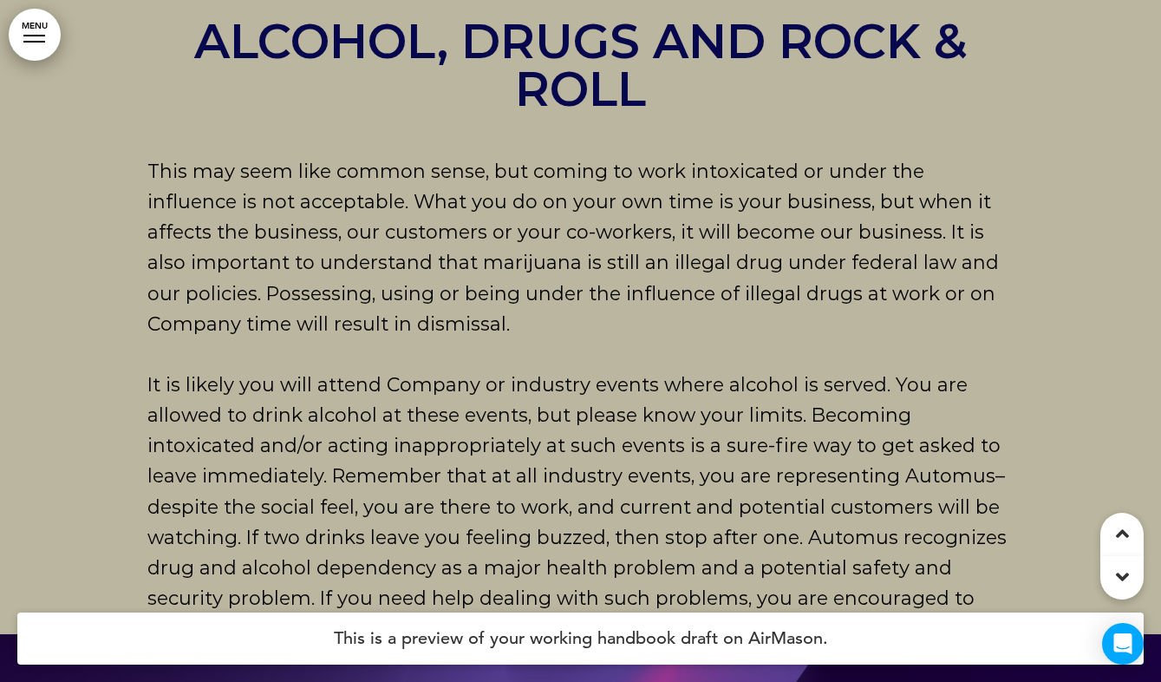
click at [299, 336] on span "This may seem like common sense, but coming to work intoxicated or under the in…" at bounding box center [573, 248] width 852 height 176
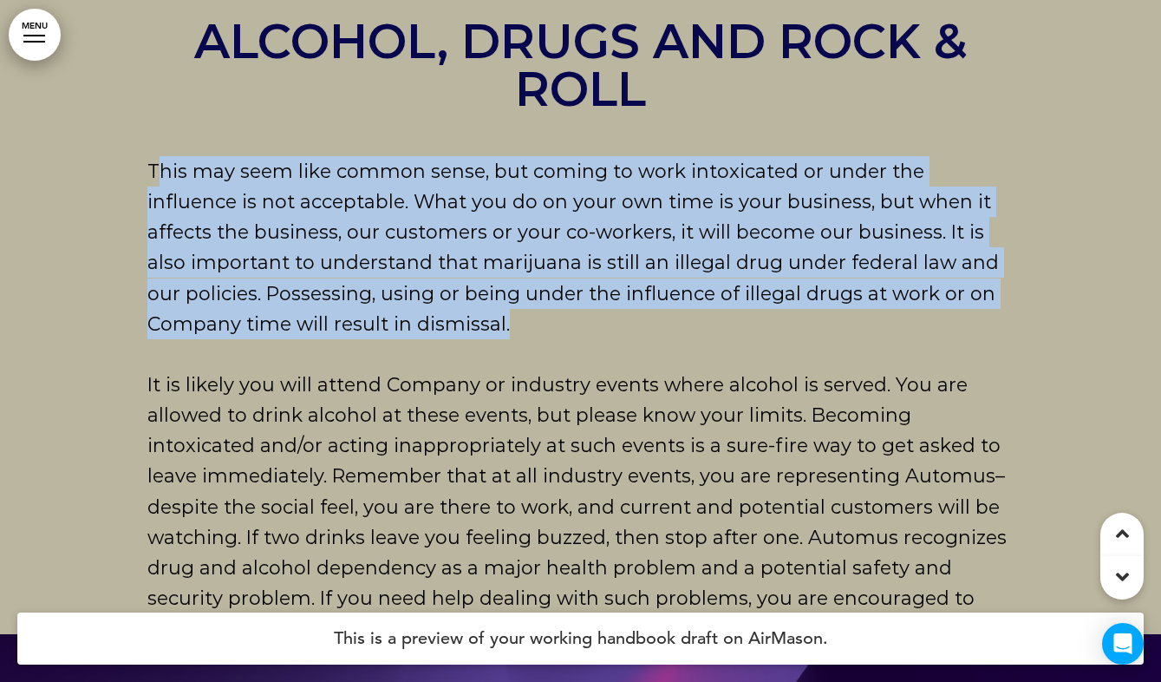
click at [299, 336] on span "This may seem like common sense, but coming to work intoxicated or under the in…" at bounding box center [573, 248] width 852 height 176
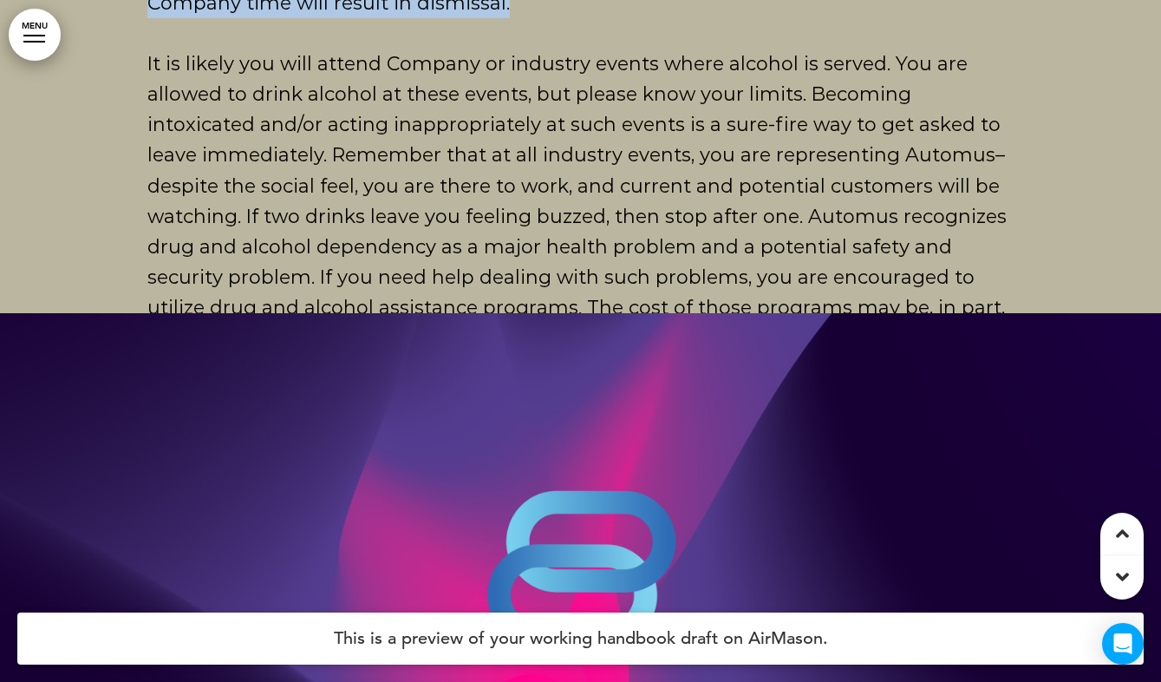
scroll to position [30680, 0]
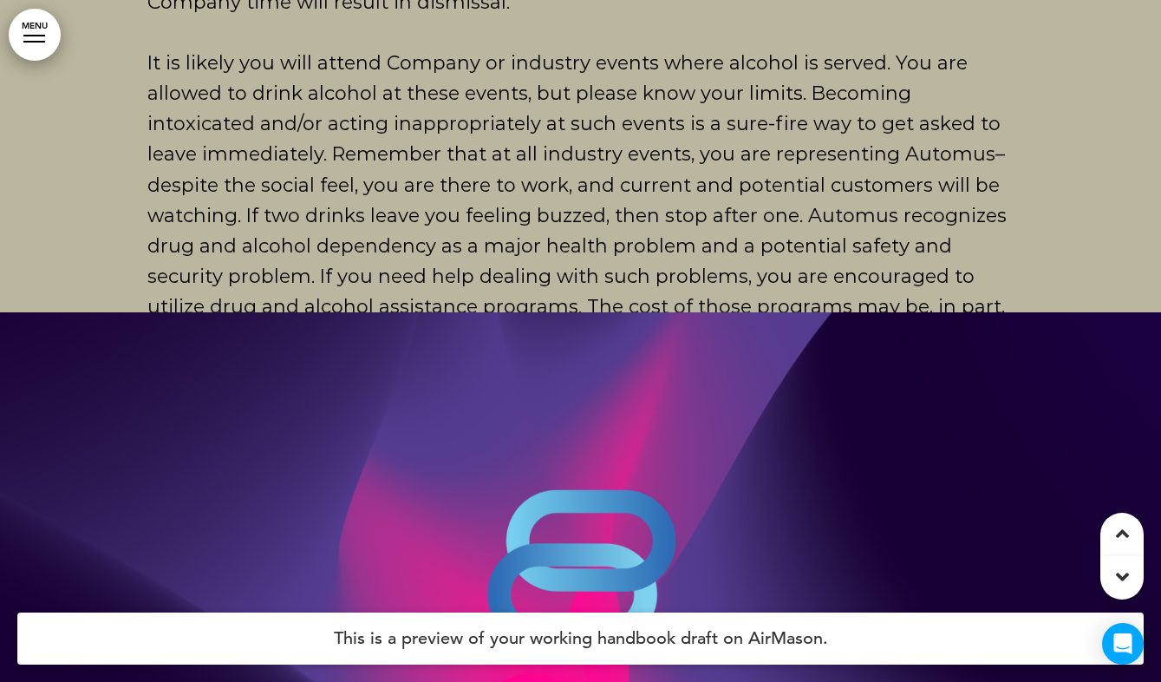
click at [508, 349] on span "It is likely you will attend Company or industry events where alcohol is served…" at bounding box center [576, 200] width 859 height 298
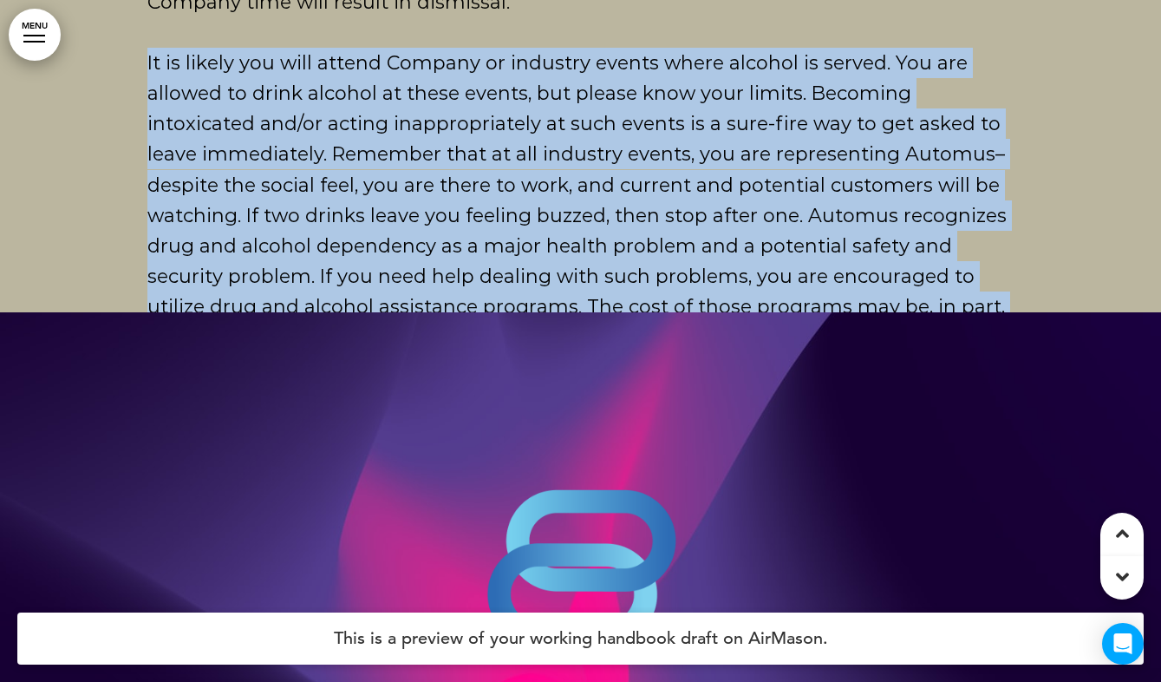
click at [508, 349] on span "It is likely you will attend Company or industry events where alcohol is served…" at bounding box center [576, 200] width 859 height 298
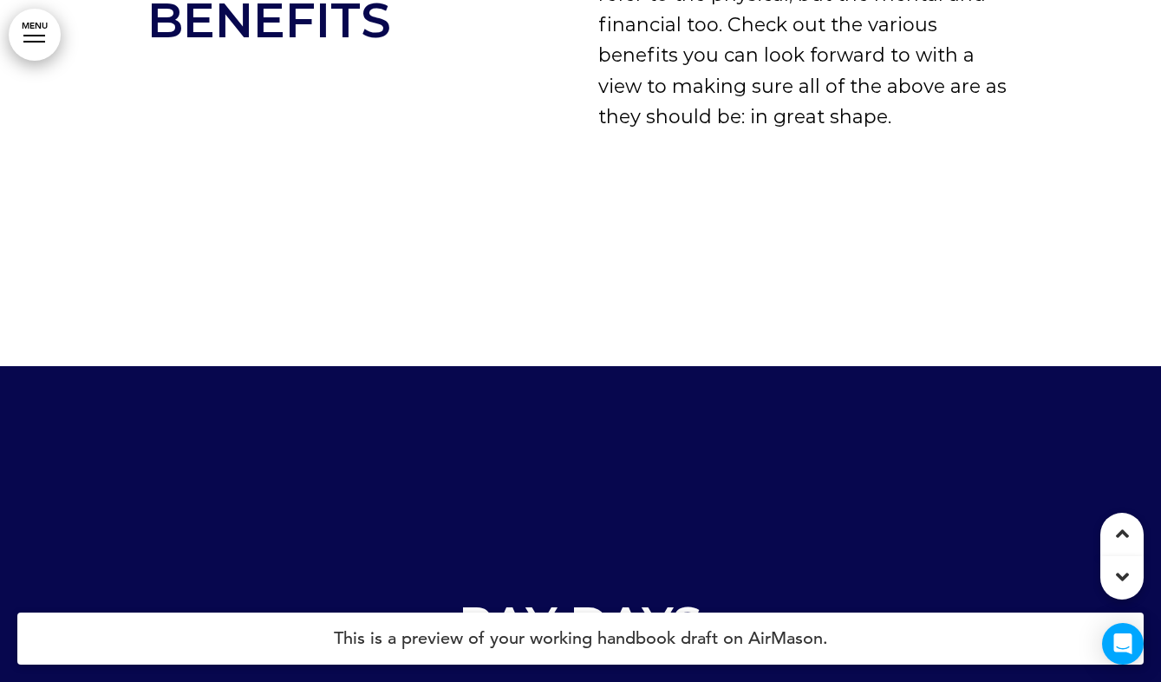
scroll to position [31998, 0]
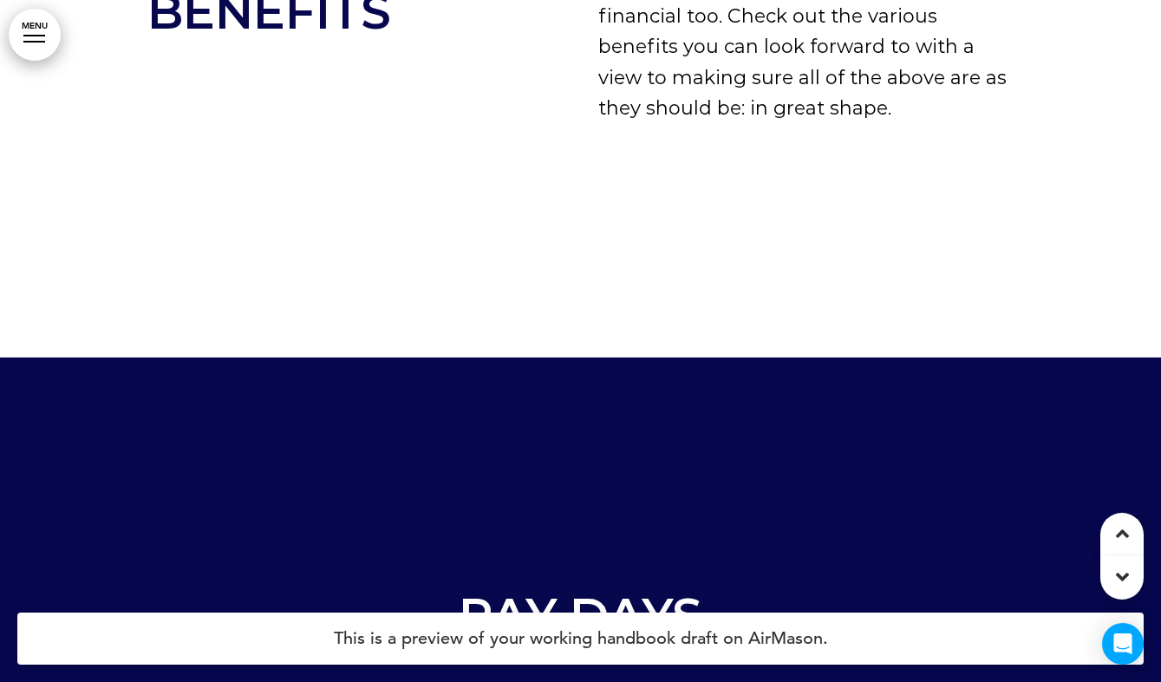
click at [645, 123] on p "Now for the fun stuff! “Health” doesn’t just refer to the physical, but the men…" at bounding box center [806, 31] width 416 height 183
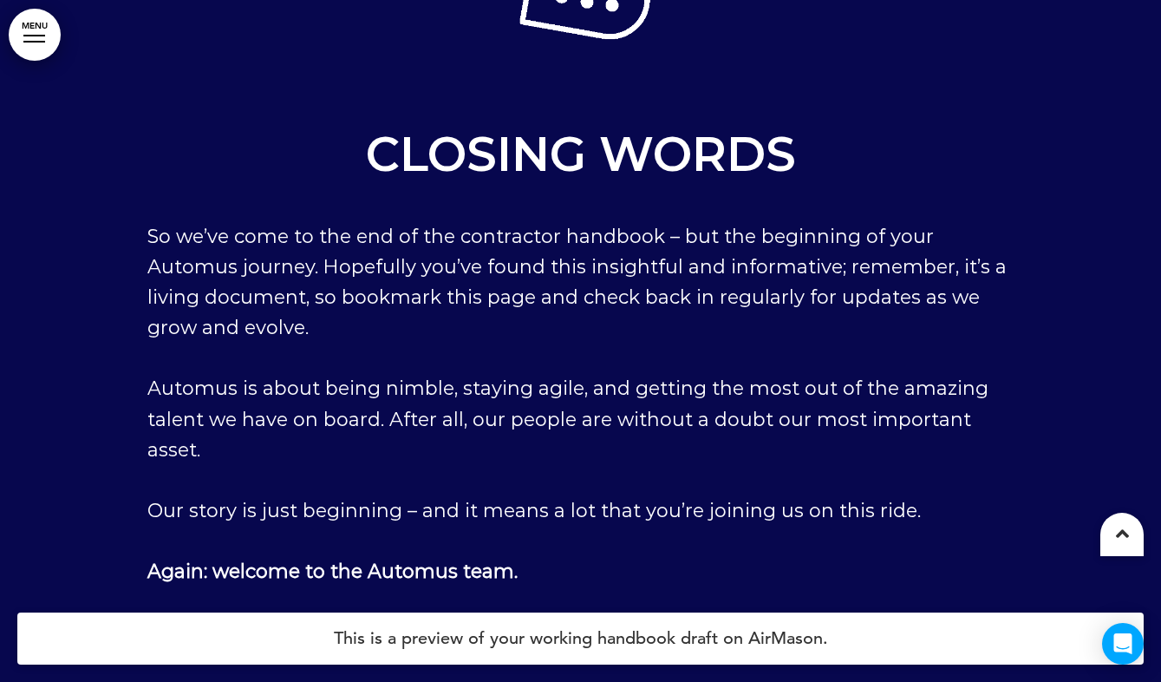
scroll to position [39593, 0]
